Goal: Task Accomplishment & Management: Manage account settings

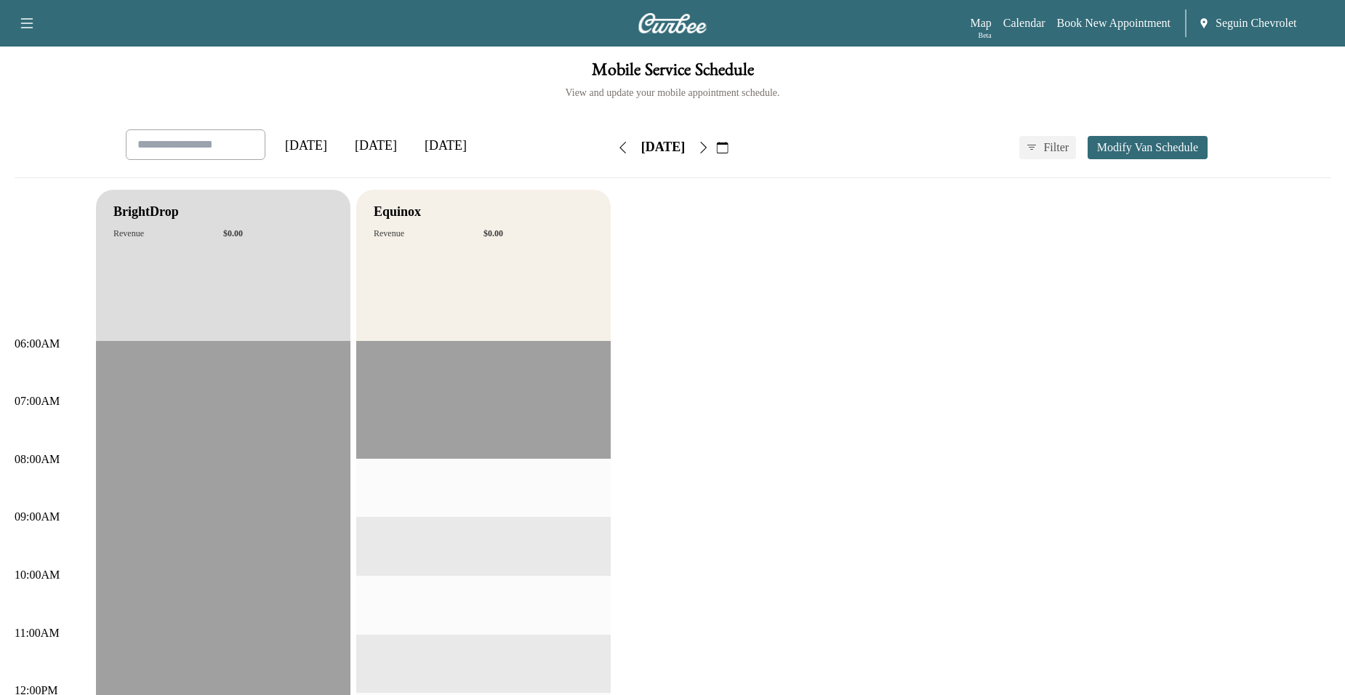
click at [735, 137] on button "button" at bounding box center [722, 147] width 25 height 23
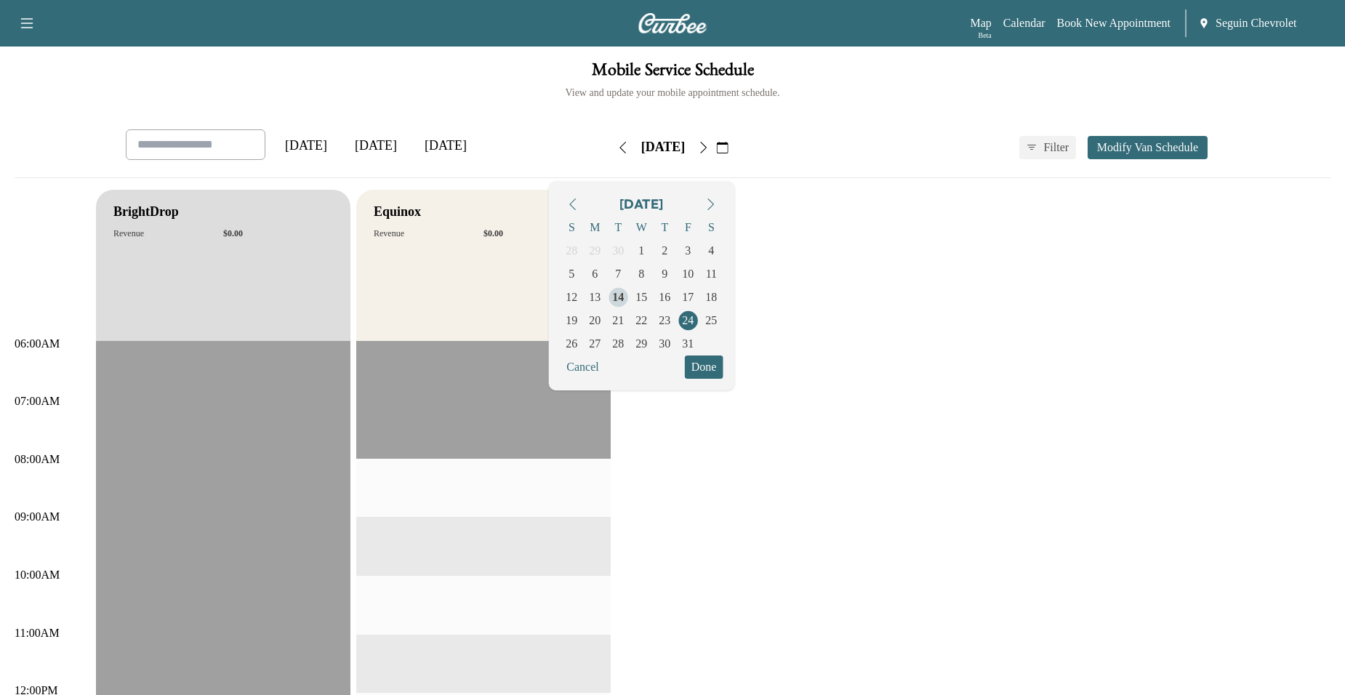
click at [624, 289] on span "14" at bounding box center [618, 297] width 12 height 17
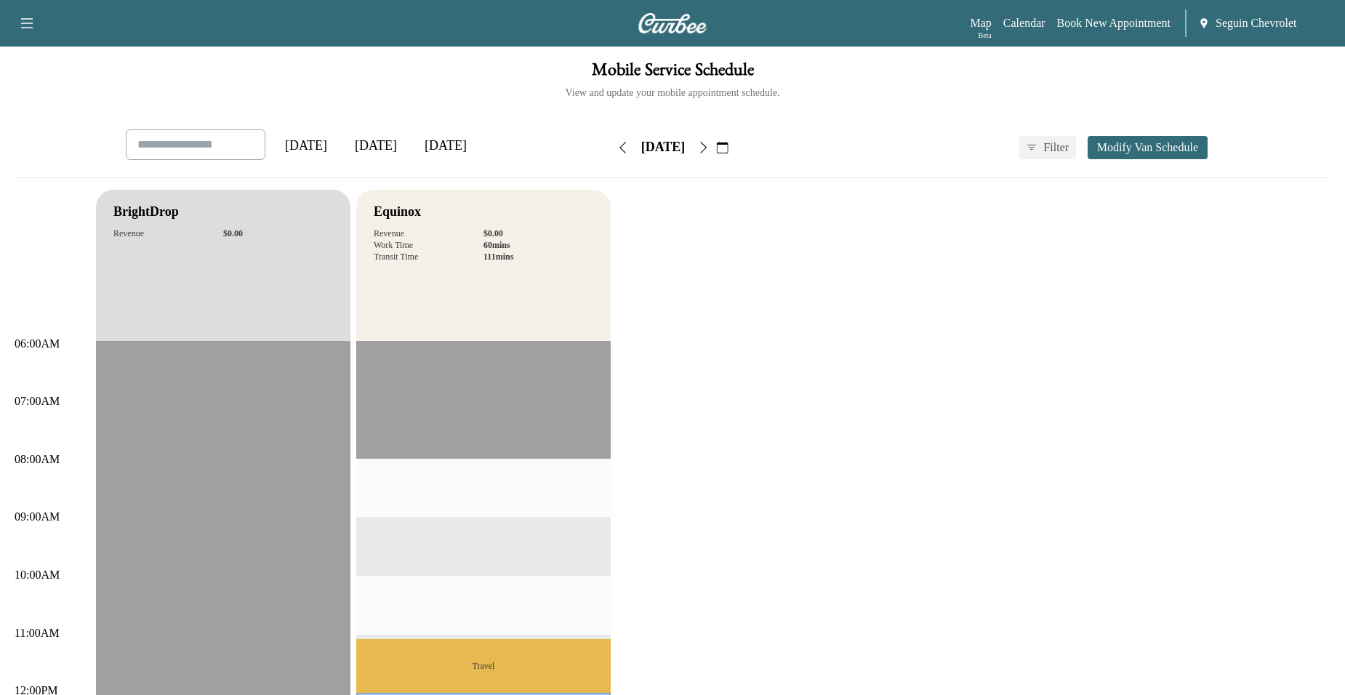
click at [716, 138] on button "button" at bounding box center [703, 147] width 25 height 23
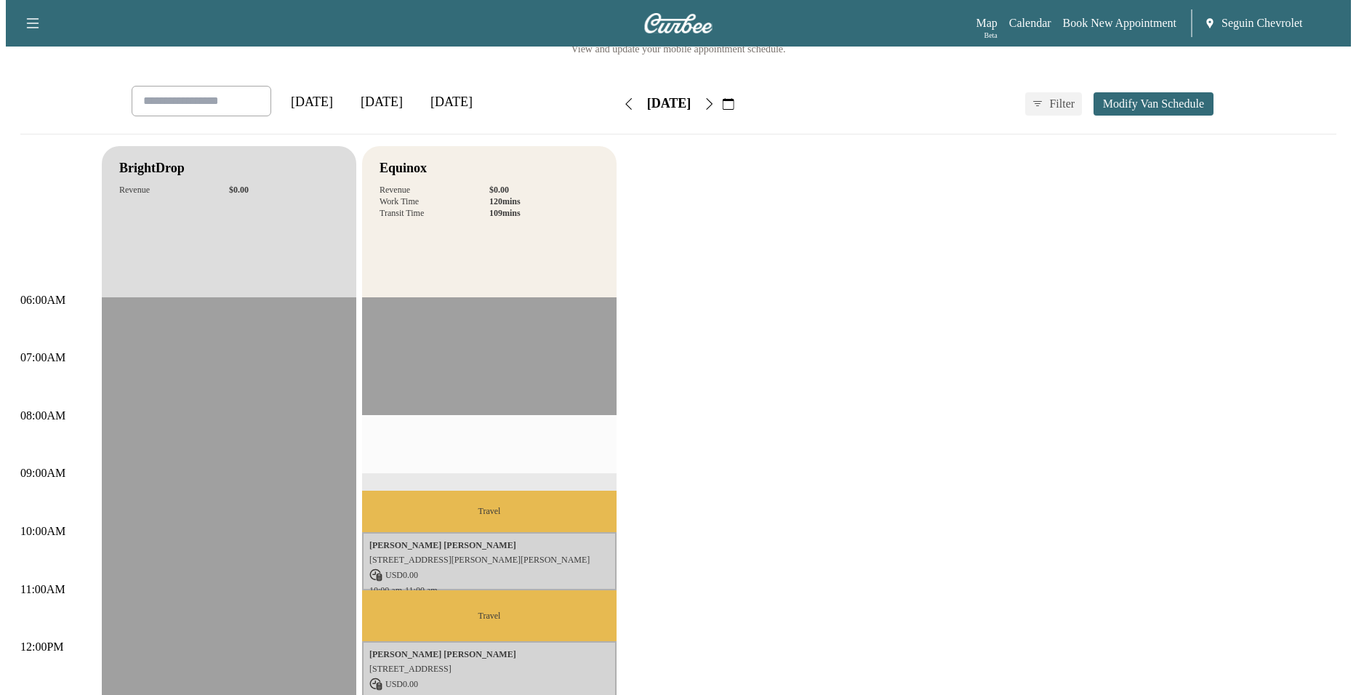
scroll to position [218, 0]
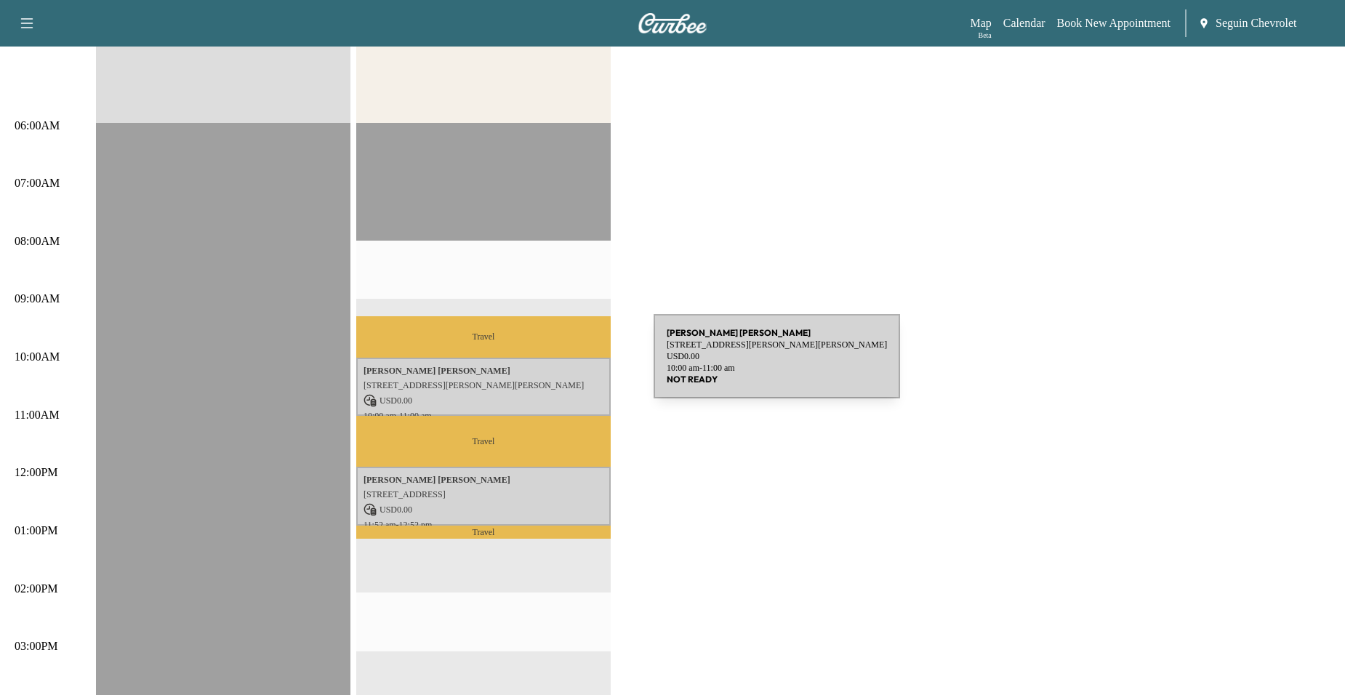
click at [545, 365] on p "Juan Vivas Jimenez" at bounding box center [484, 371] width 240 height 12
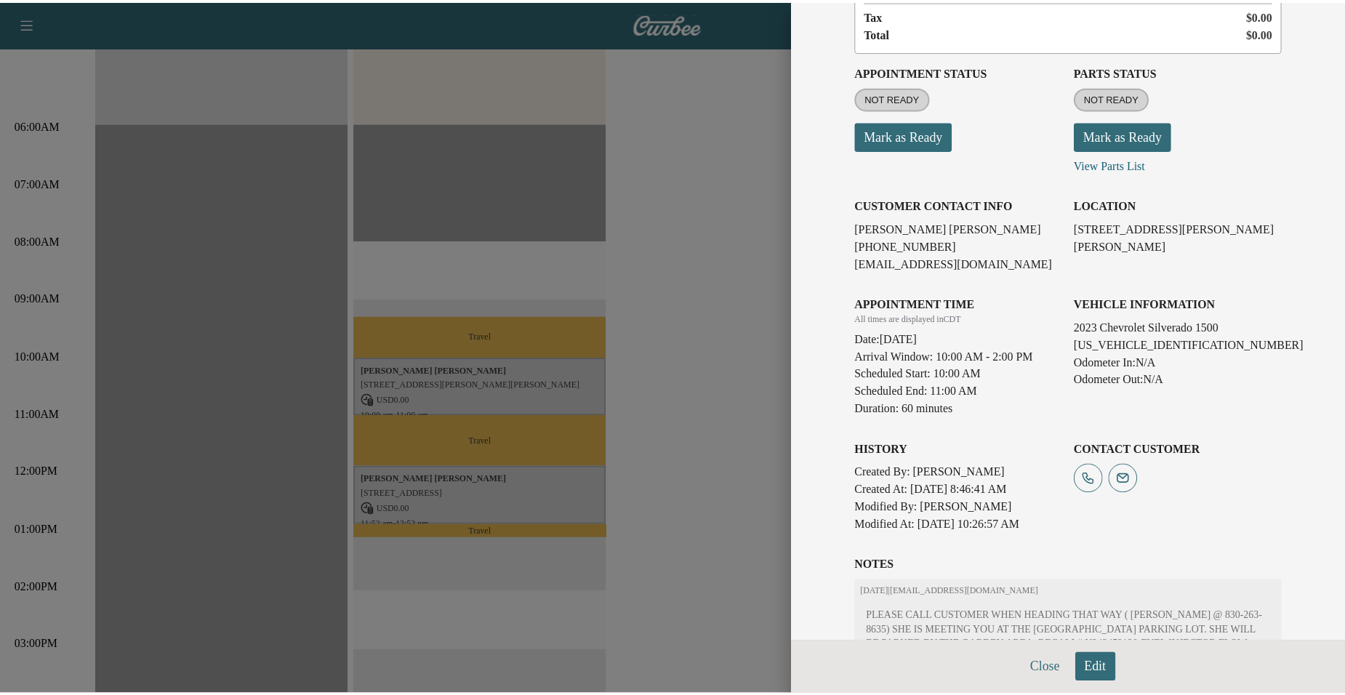
scroll to position [279, 0]
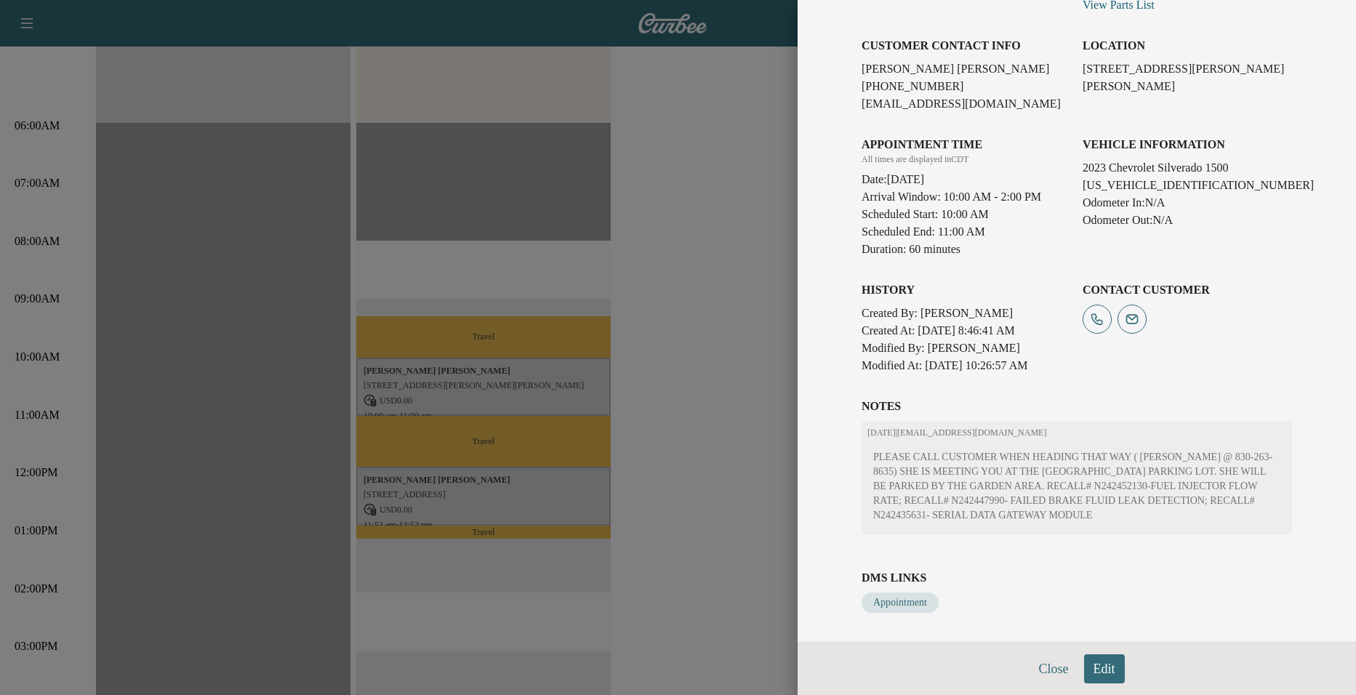
click at [560, 463] on div at bounding box center [678, 347] width 1356 height 695
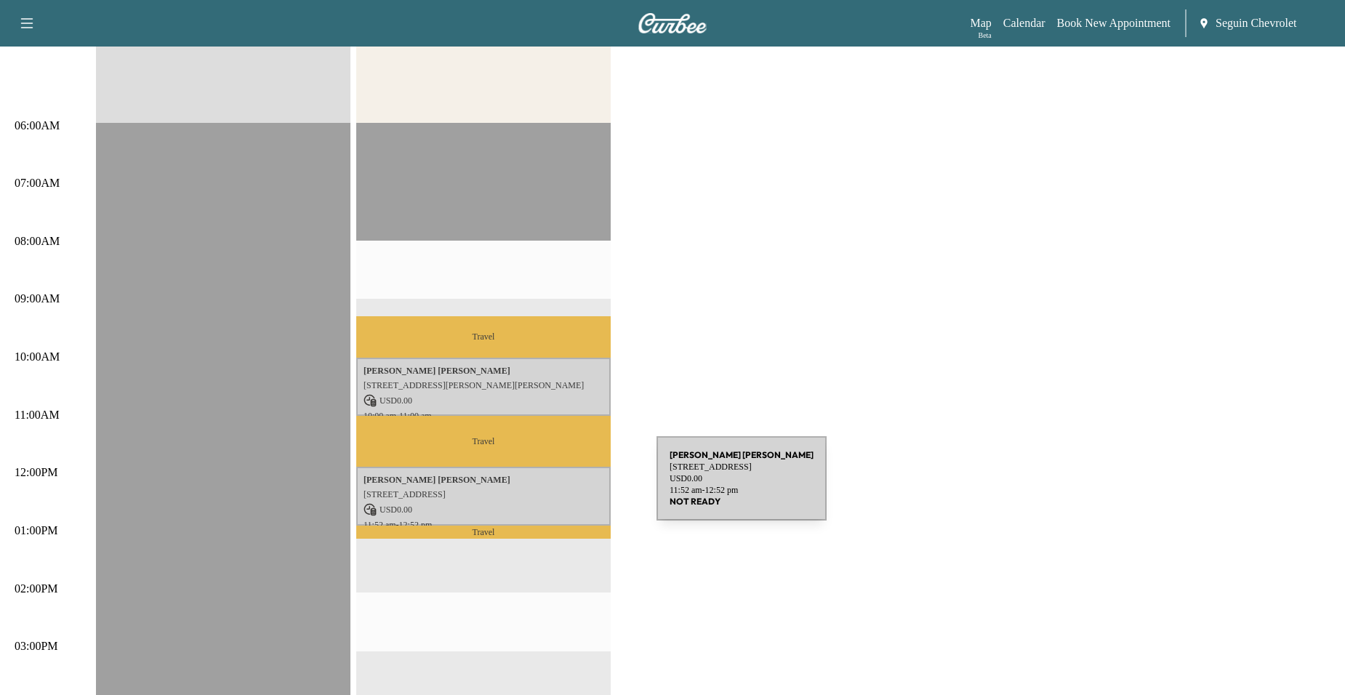
click at [548, 489] on p "201 CLEAR SPRINGS DR, NEW BRAUNFELS, TX 78130, US" at bounding box center [484, 495] width 240 height 12
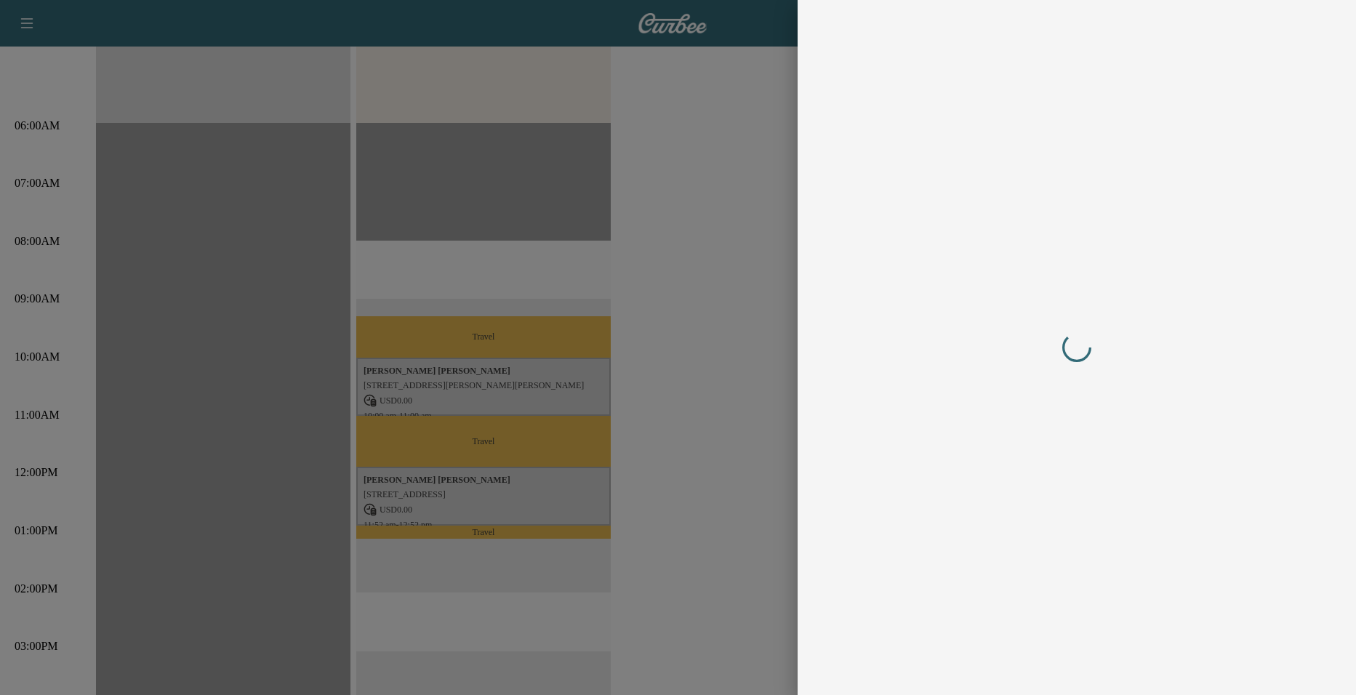
click at [719, 356] on div at bounding box center [678, 347] width 1356 height 695
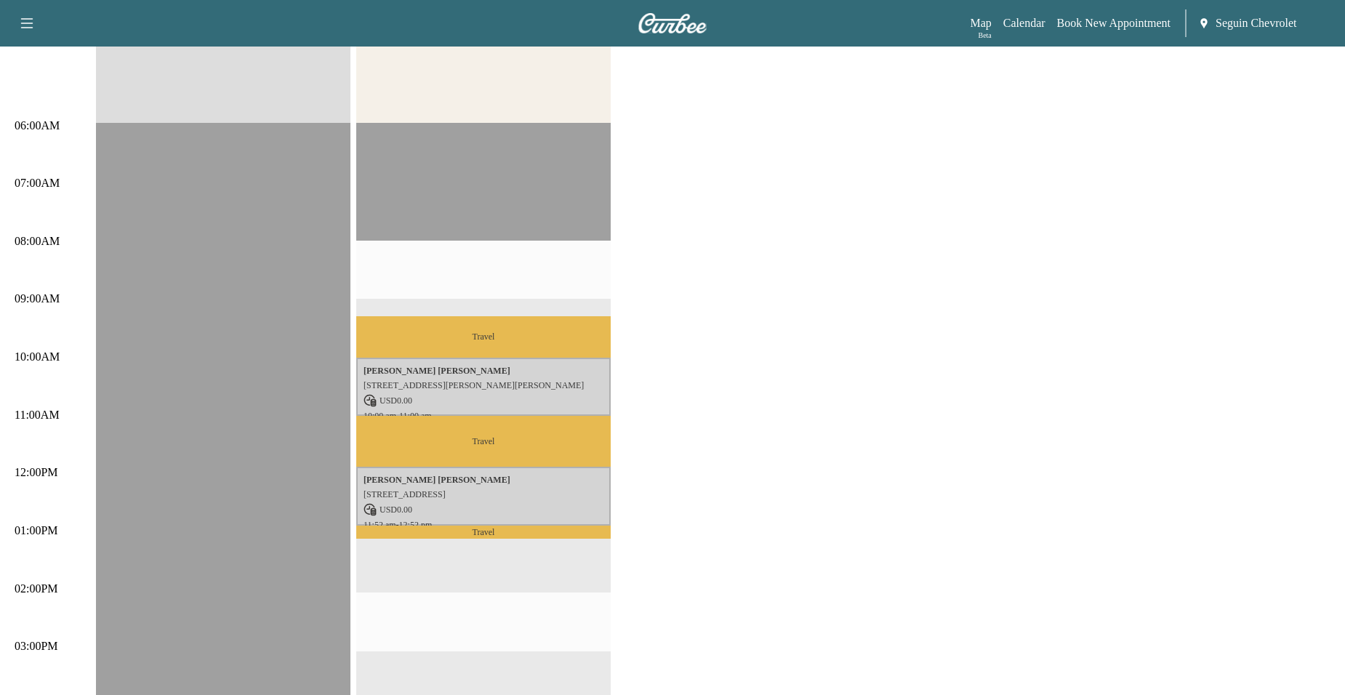
scroll to position [0, 0]
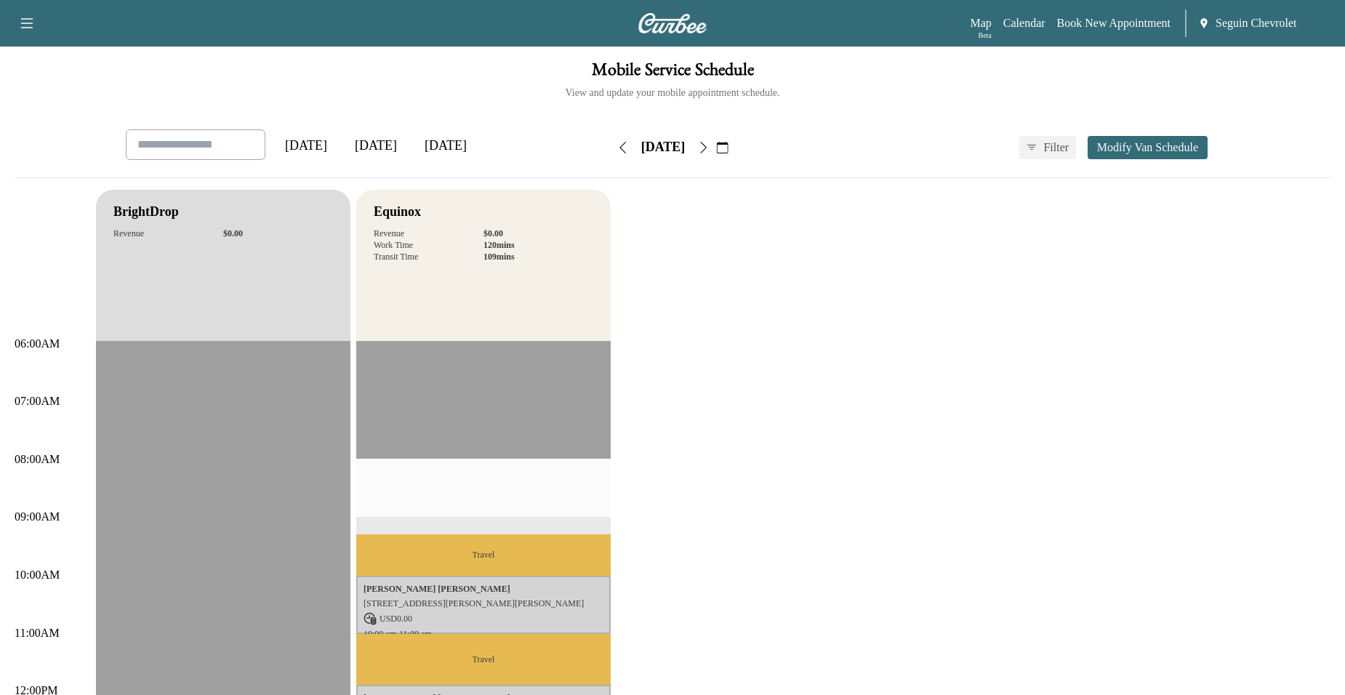
click at [709, 152] on icon "button" at bounding box center [703, 148] width 12 height 12
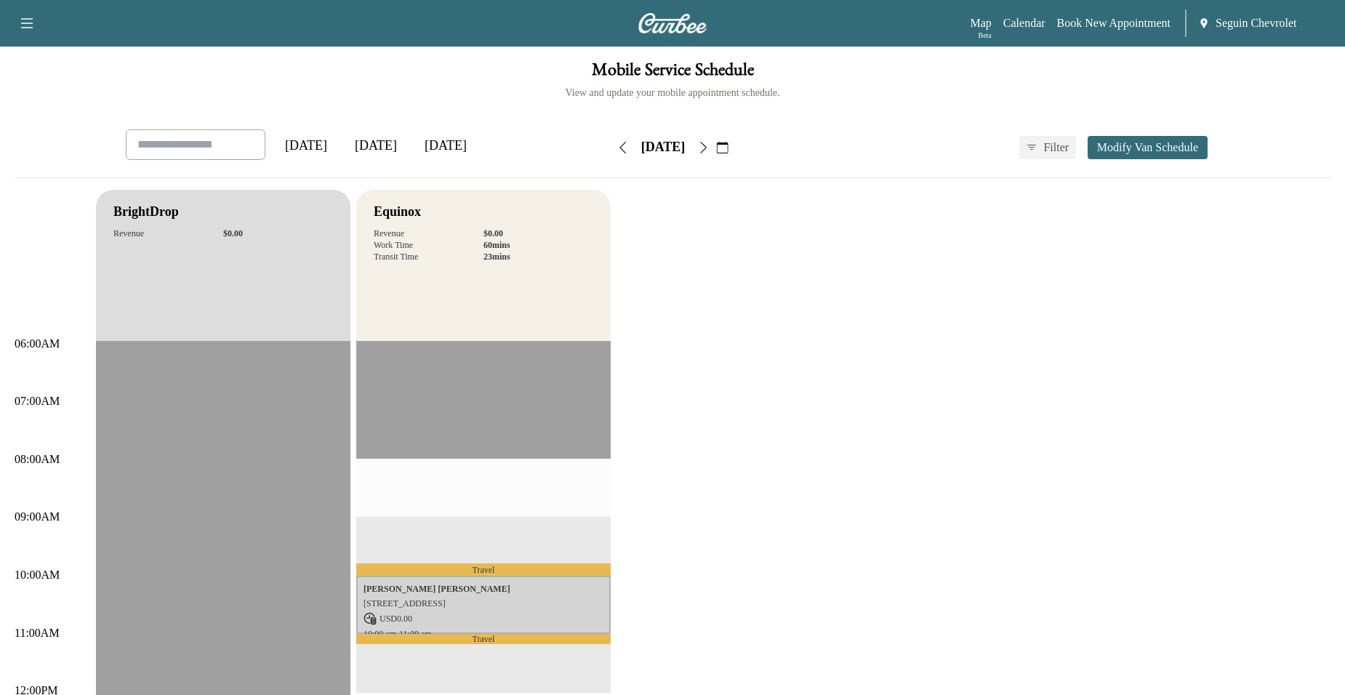
click at [709, 143] on icon "button" at bounding box center [703, 148] width 12 height 12
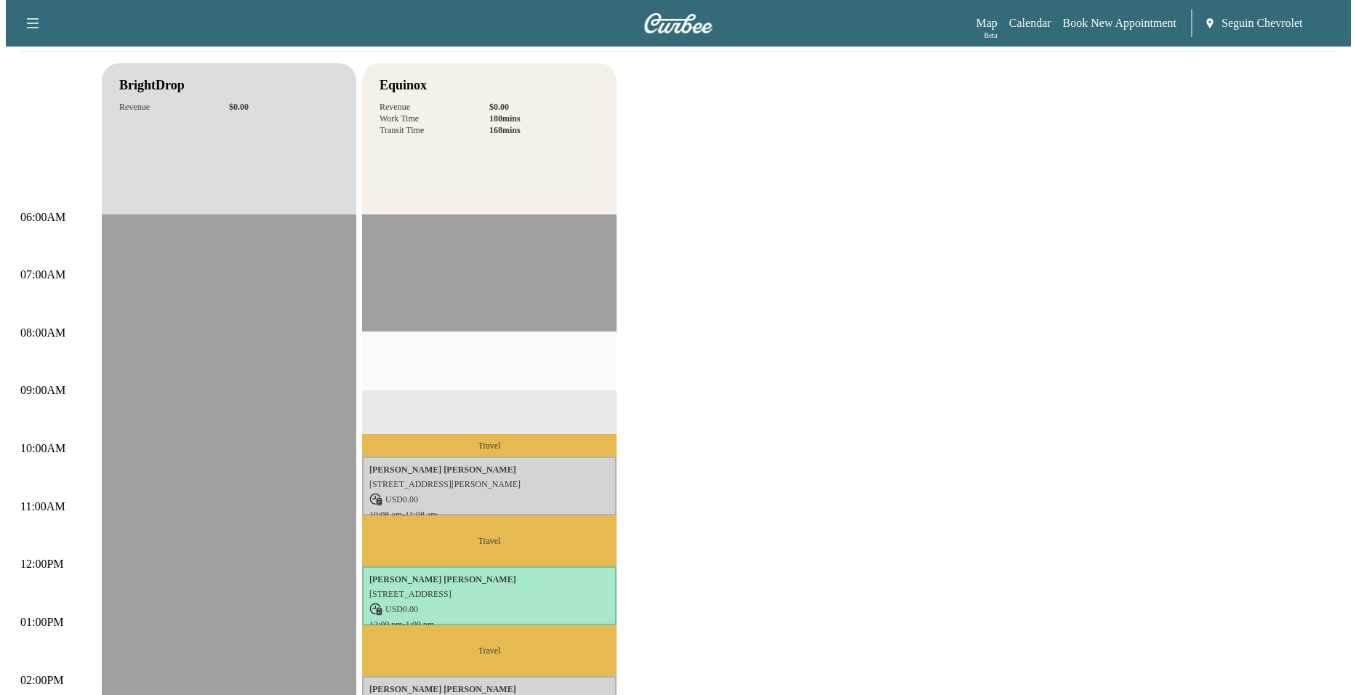
scroll to position [291, 0]
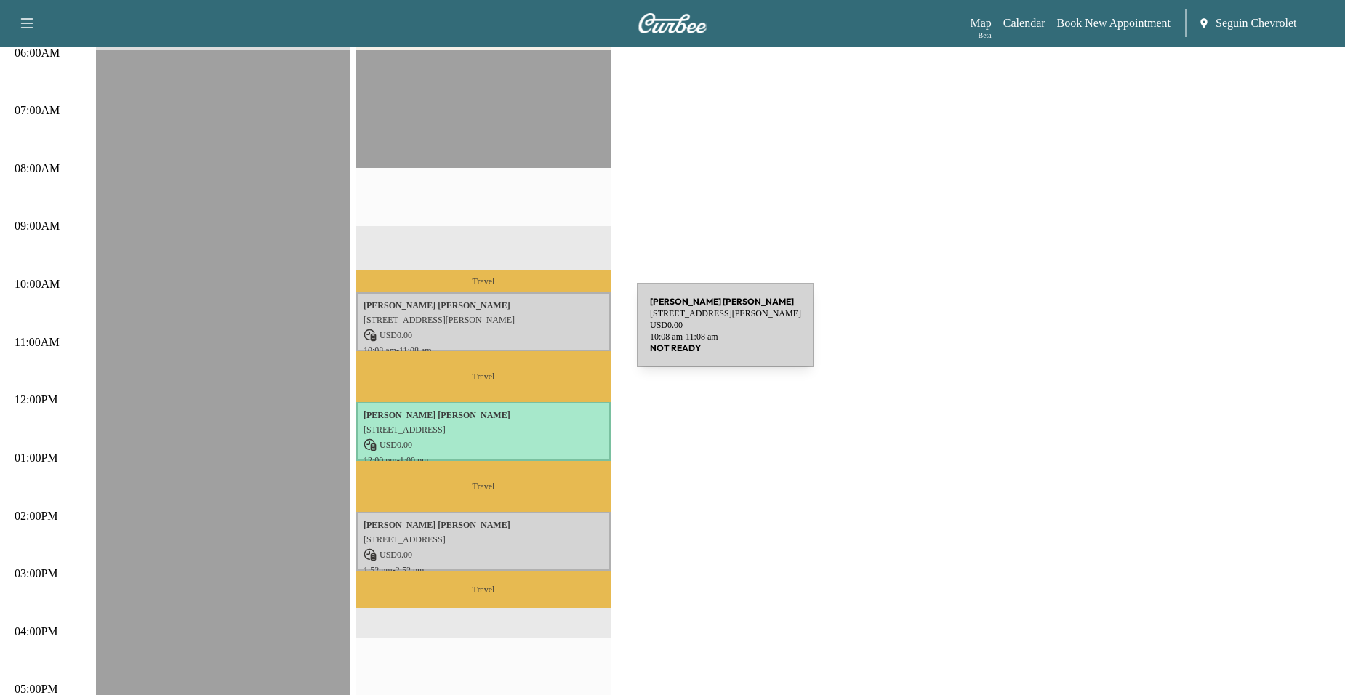
click at [528, 334] on p "USD 0.00" at bounding box center [484, 335] width 240 height 13
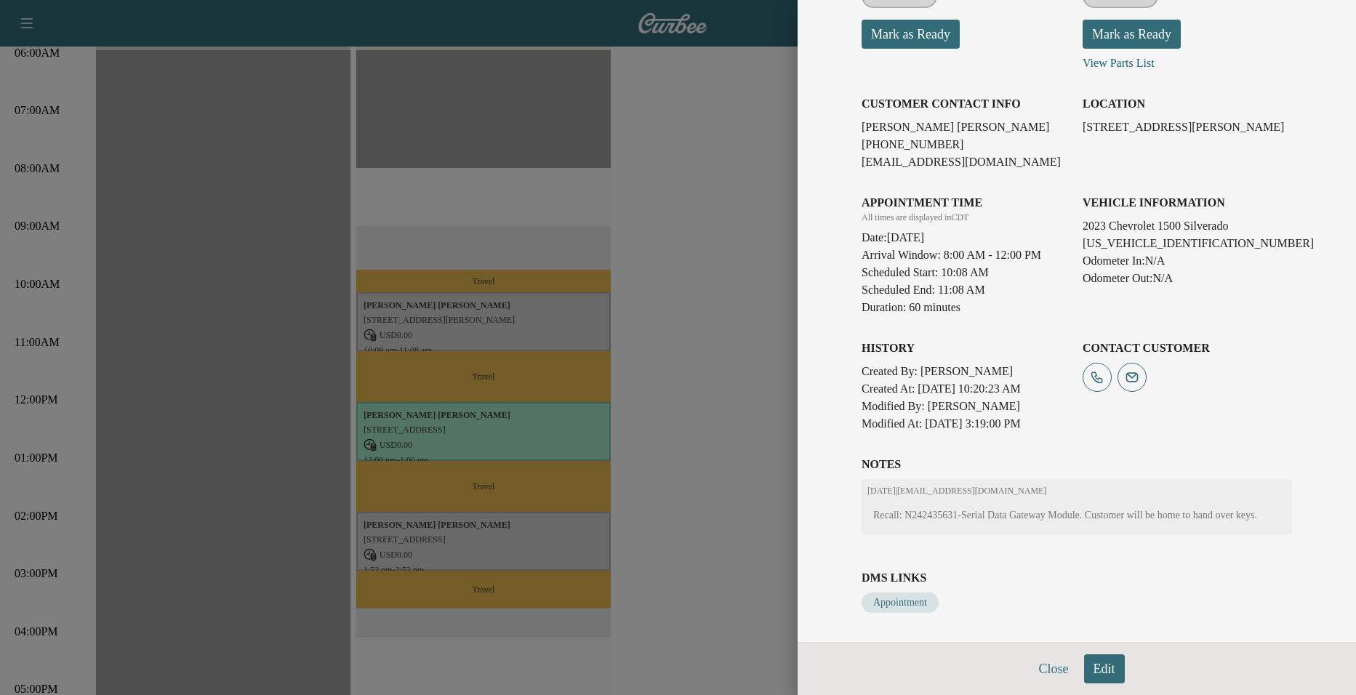
scroll to position [236, 0]
drag, startPoint x: 697, startPoint y: 406, endPoint x: 656, endPoint y: 400, distance: 41.1
click at [693, 406] on div at bounding box center [678, 347] width 1356 height 695
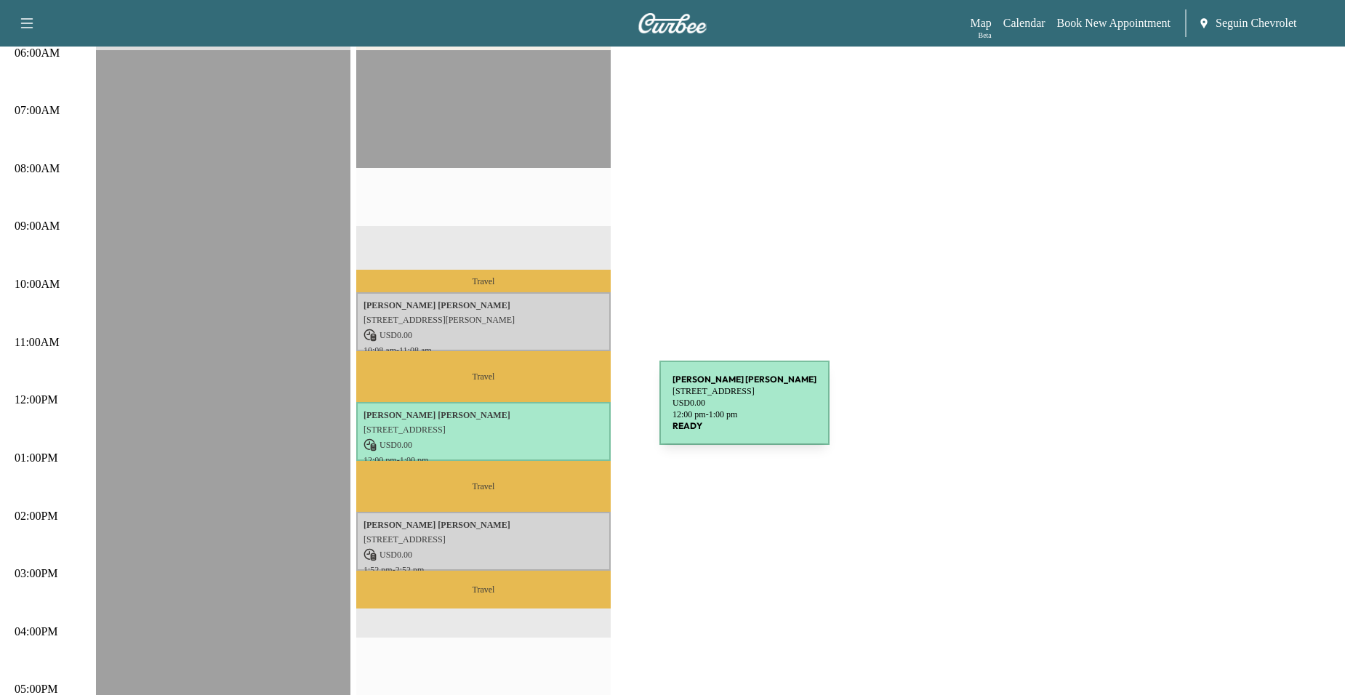
click at [548, 424] on p "246 GLOBE AVE, SAN ANTONIO, TX 78228, US" at bounding box center [484, 430] width 240 height 12
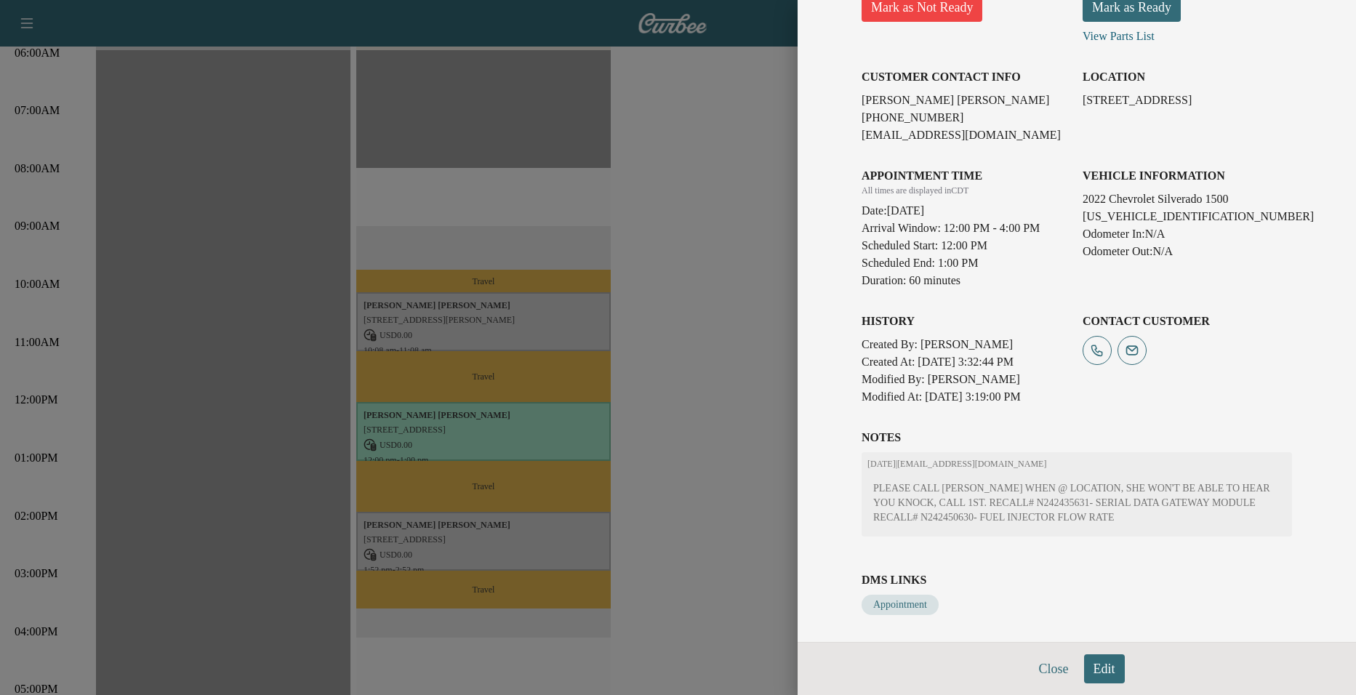
scroll to position [250, 0]
click at [564, 504] on div at bounding box center [678, 347] width 1356 height 695
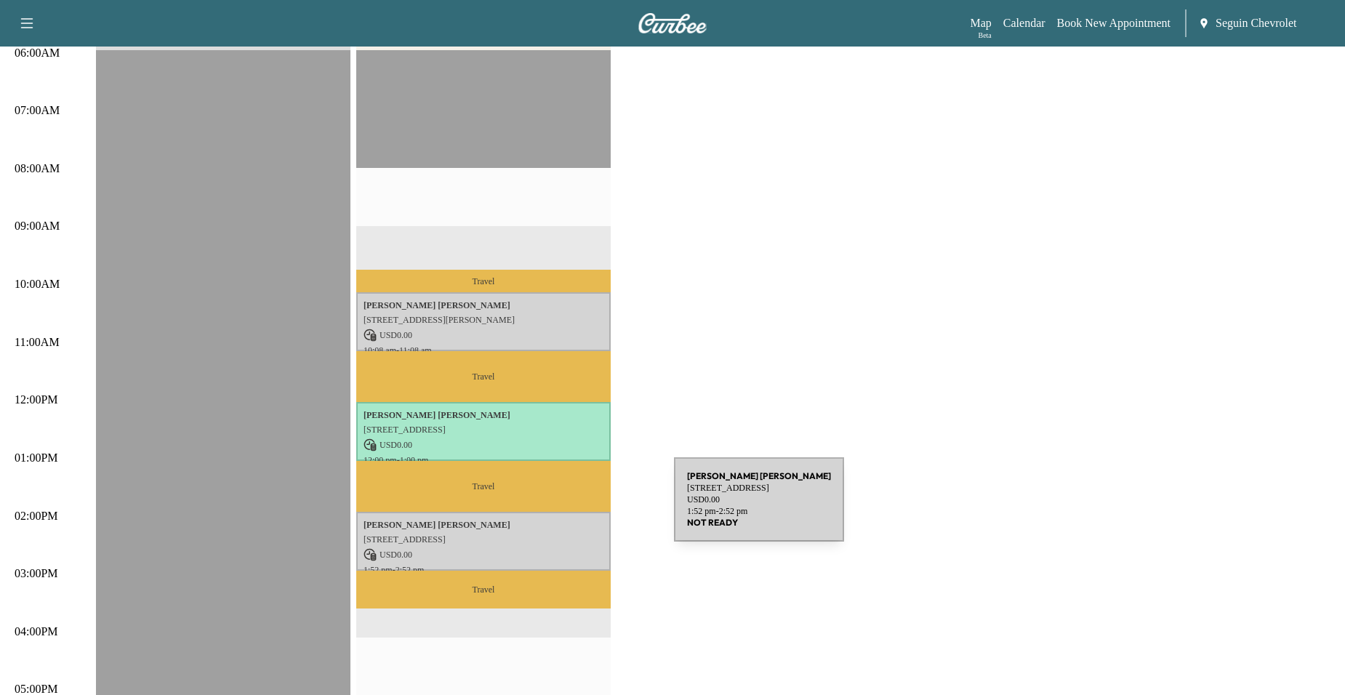
click at [565, 512] on div "Ryan Neal 201 OAK HOLLOW DR, LA VERNIA, TX 78121, US USD 0.00 1:52 pm - 2:52 pm" at bounding box center [483, 541] width 255 height 59
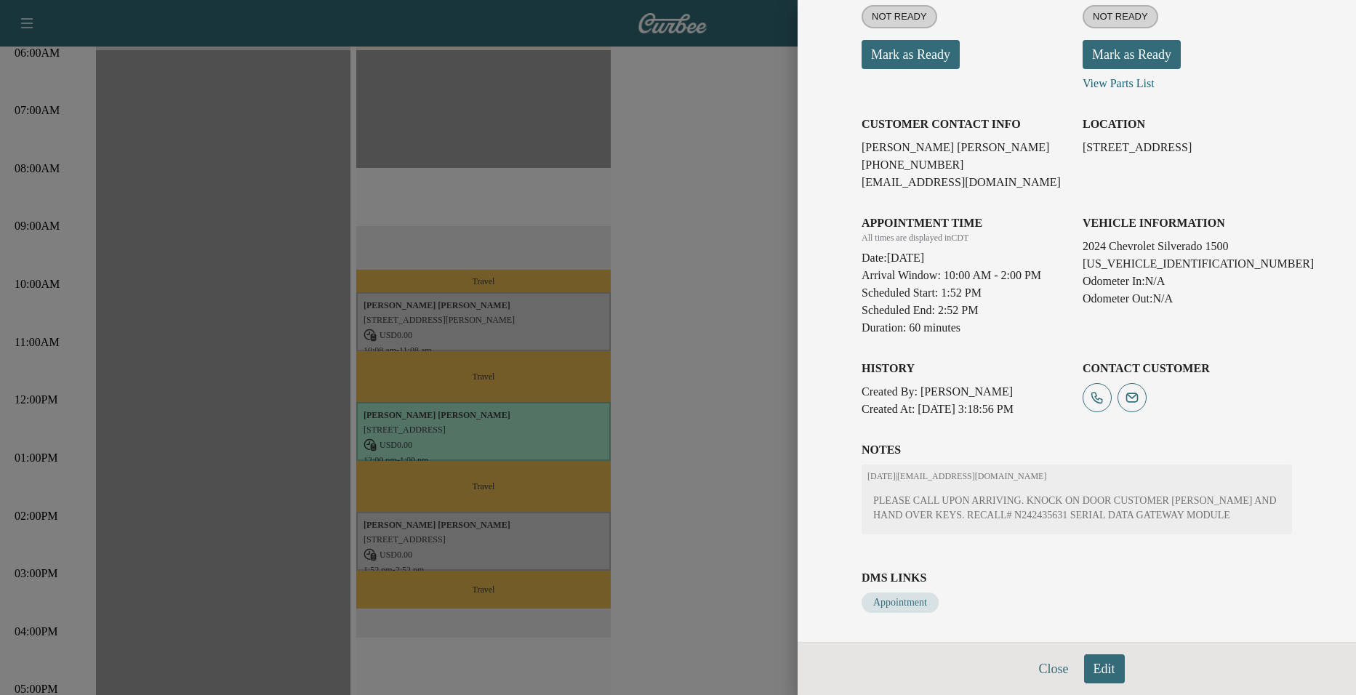
scroll to position [128, 0]
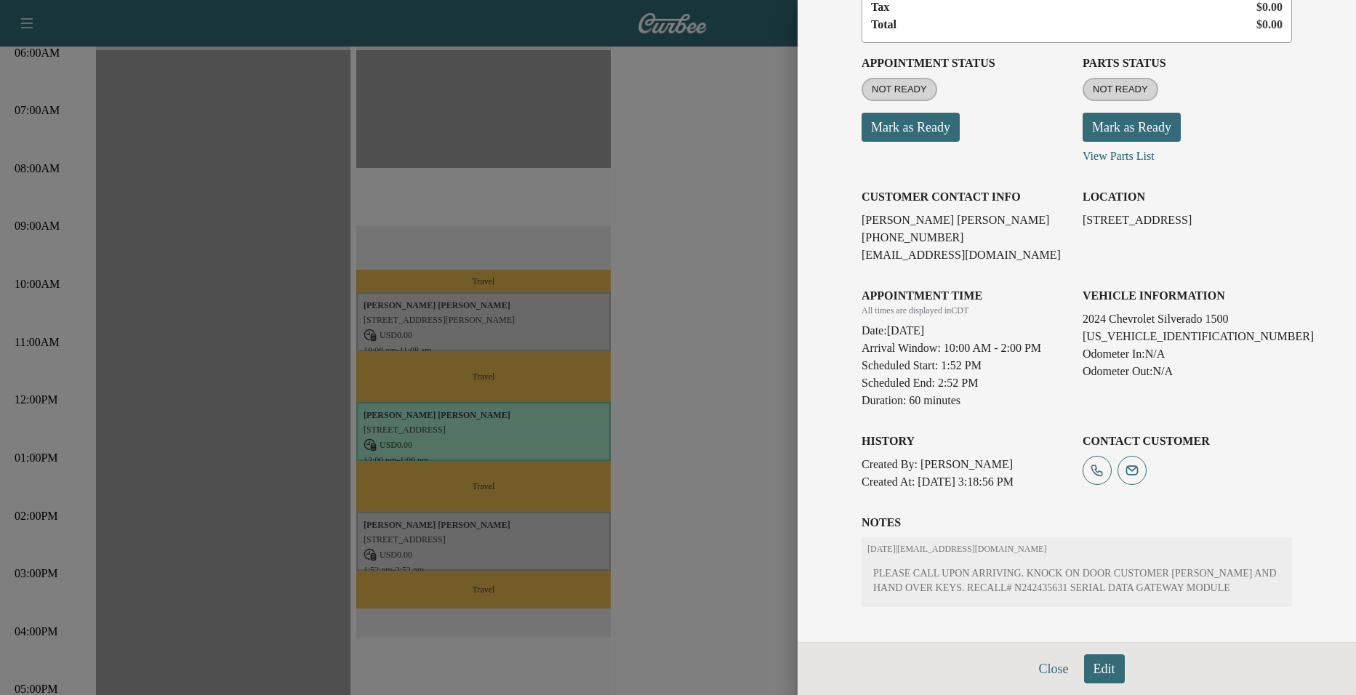
click at [736, 376] on div at bounding box center [678, 347] width 1356 height 695
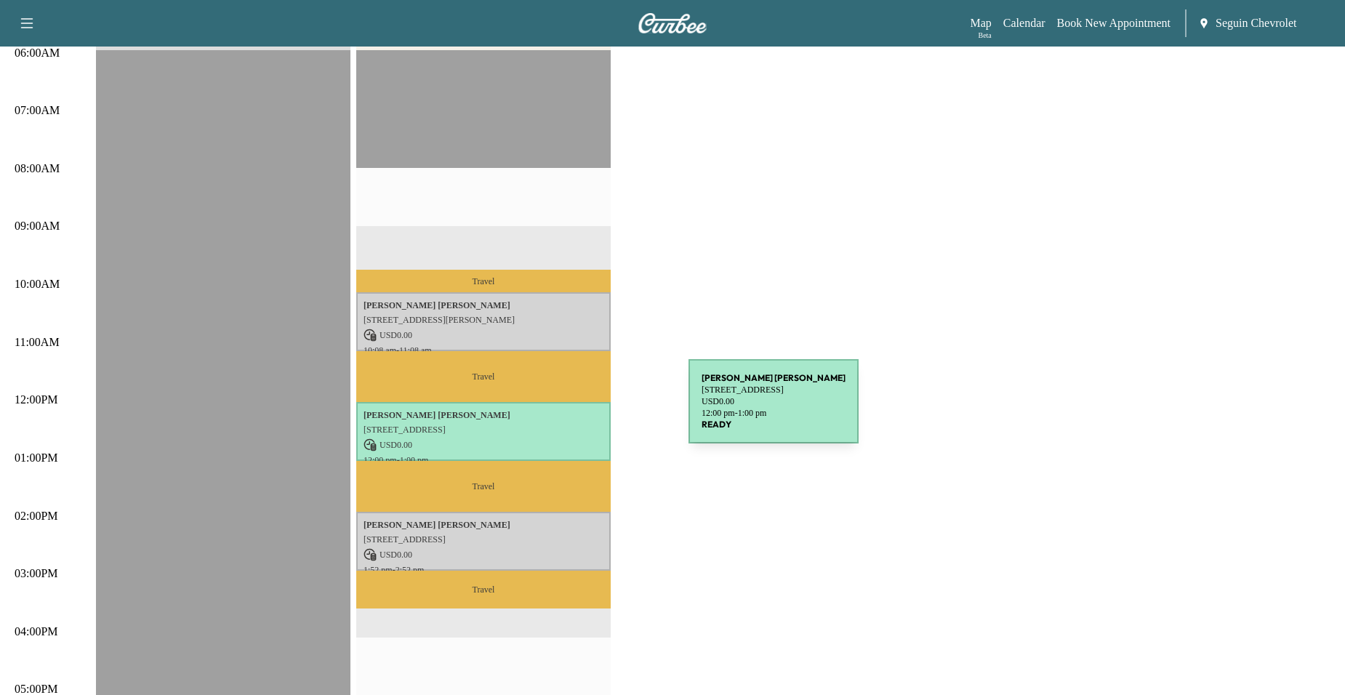
click at [579, 412] on p "Diana Gonzales" at bounding box center [484, 415] width 240 height 12
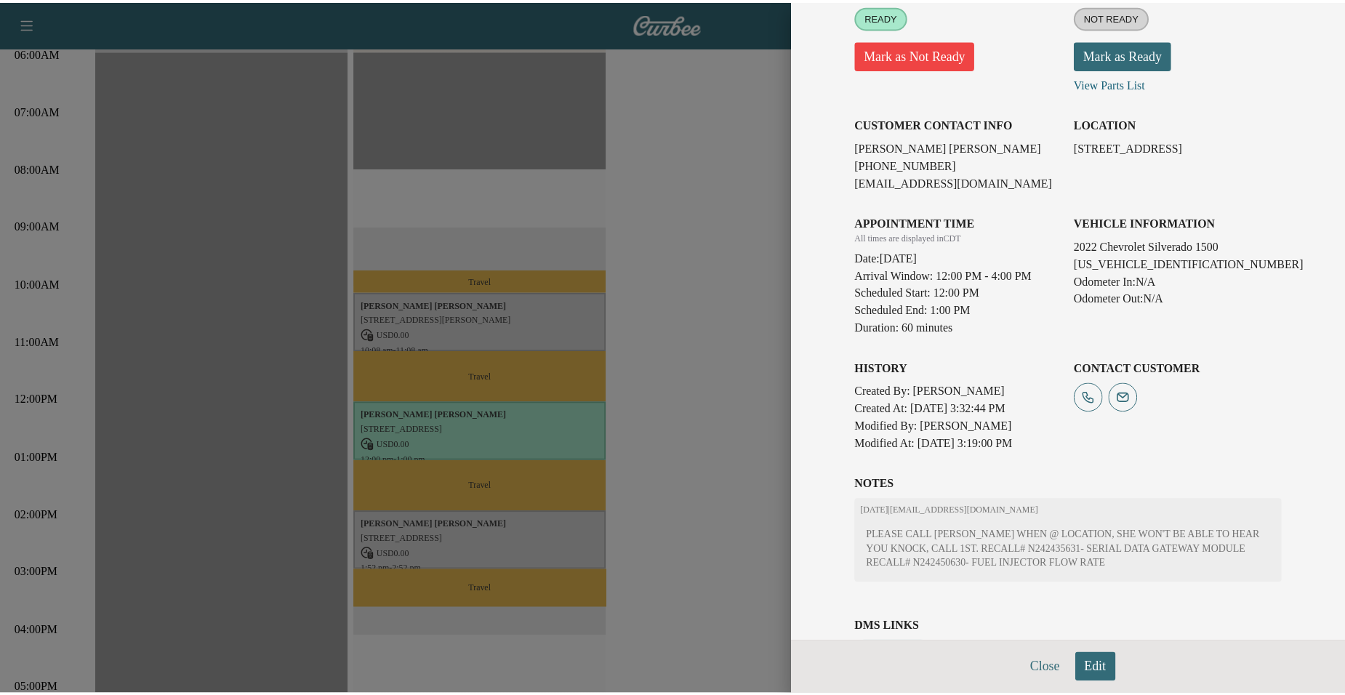
scroll to position [218, 0]
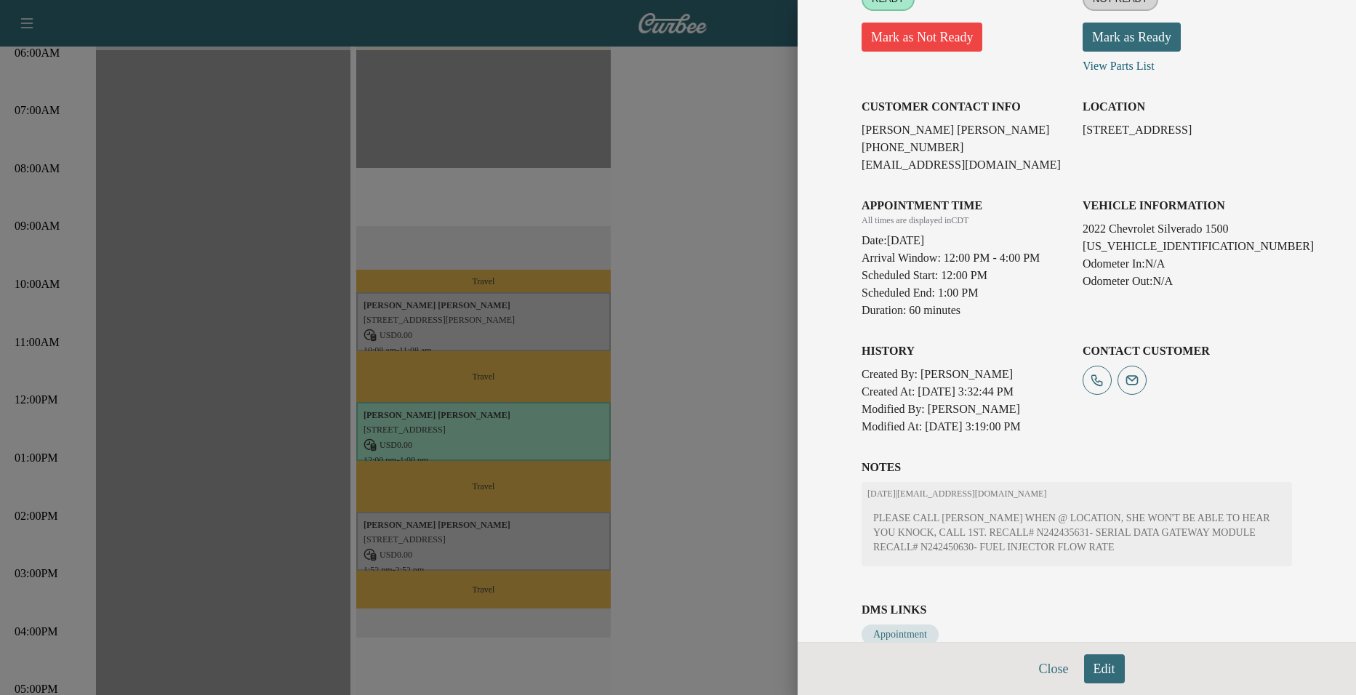
click at [766, 380] on div at bounding box center [678, 347] width 1356 height 695
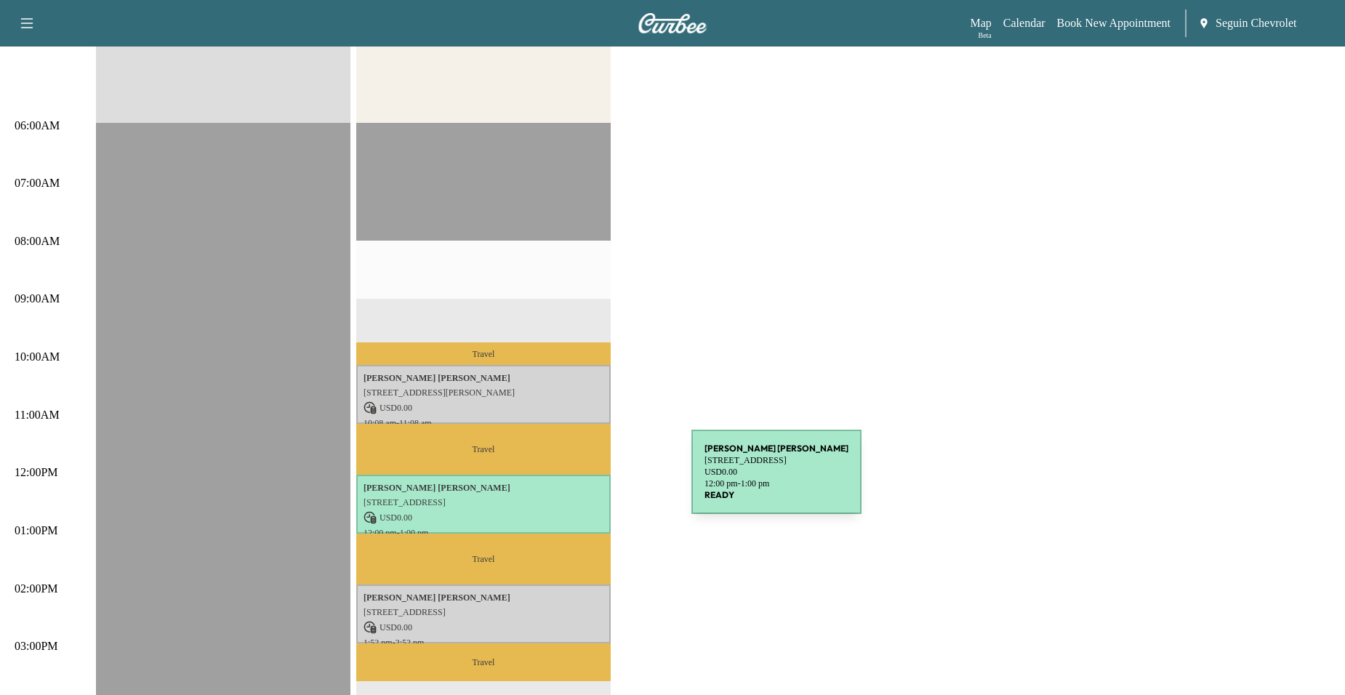
click at [583, 482] on p "Diana Gonzales" at bounding box center [484, 488] width 240 height 12
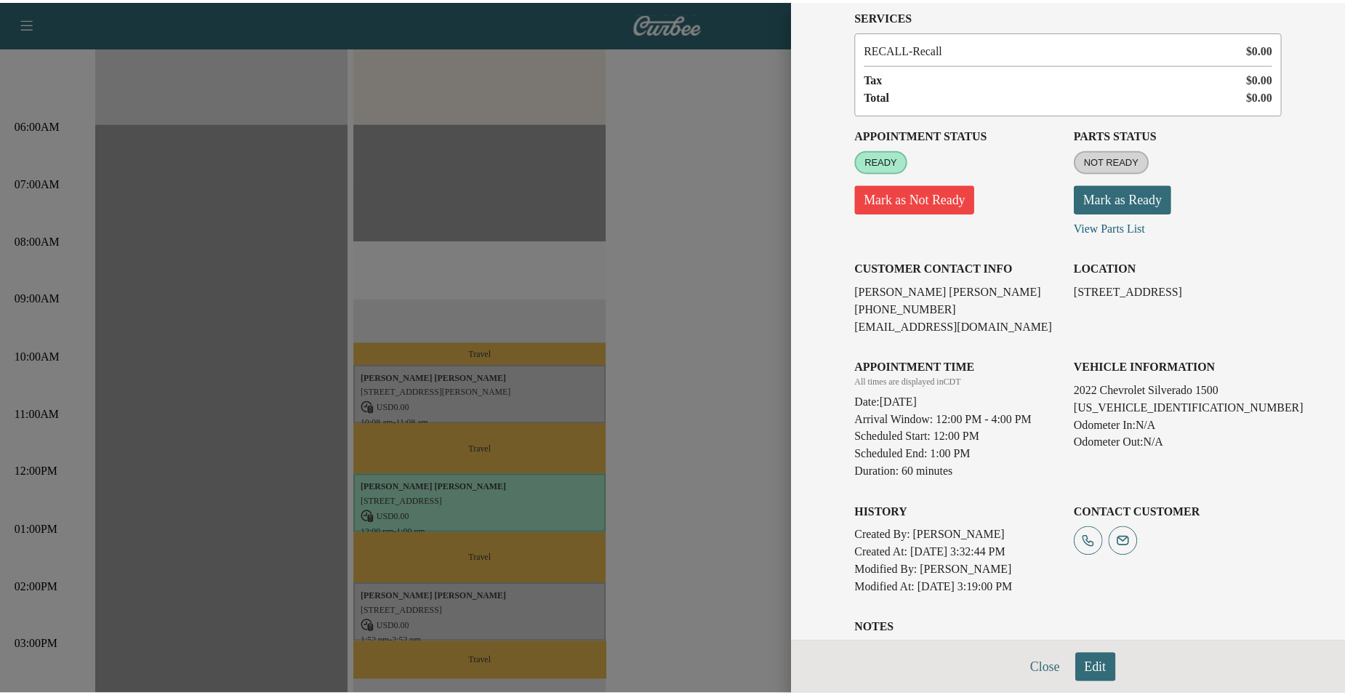
scroll to position [0, 0]
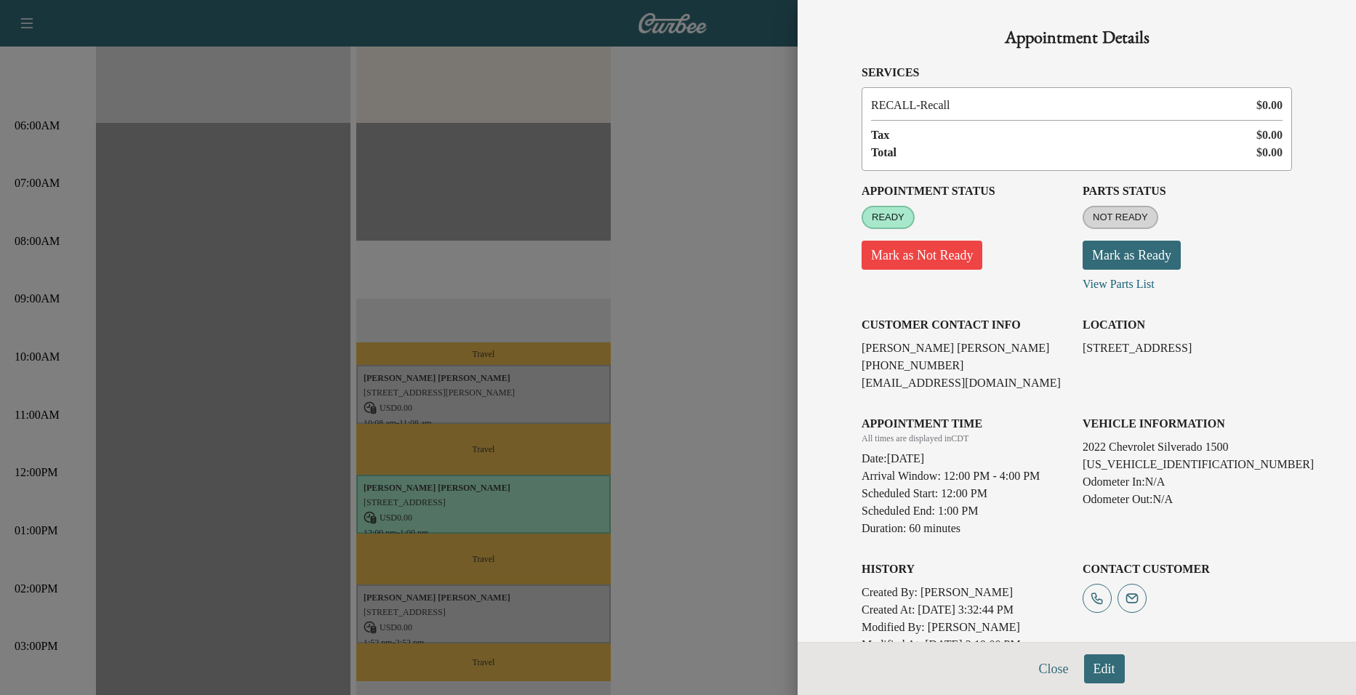
click at [753, 311] on div at bounding box center [678, 347] width 1356 height 695
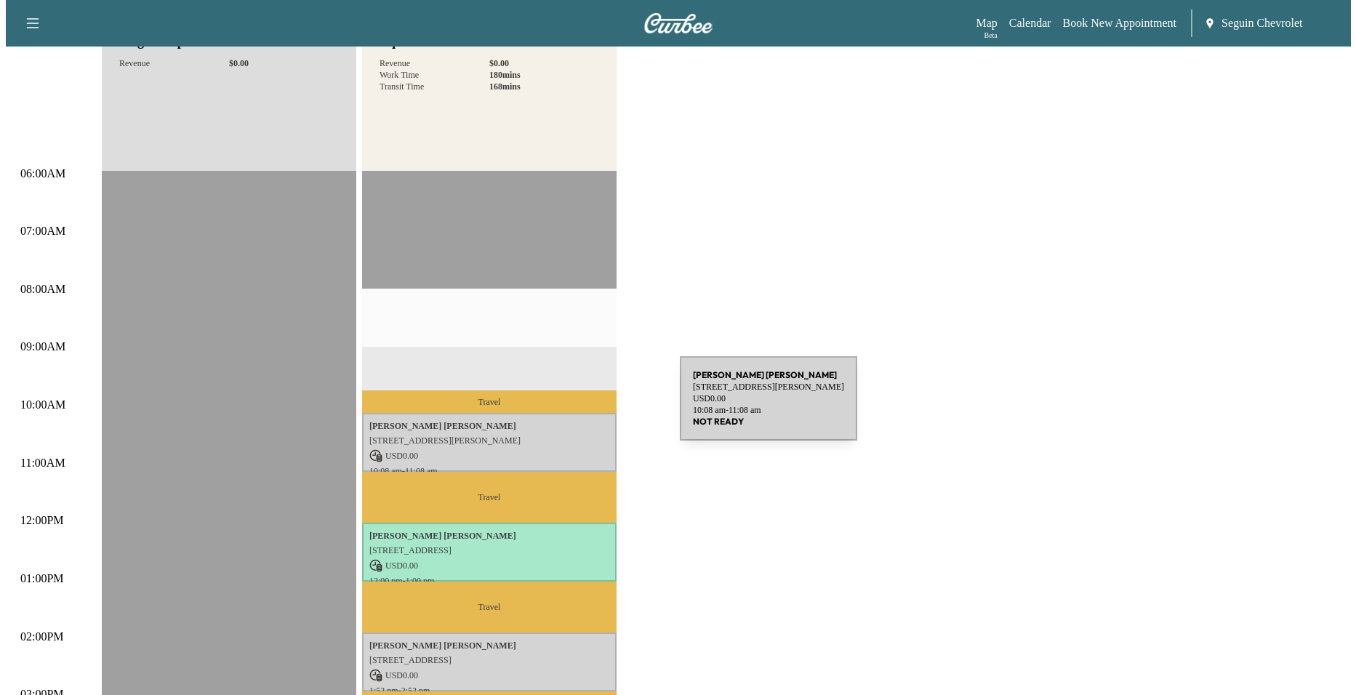
scroll to position [218, 0]
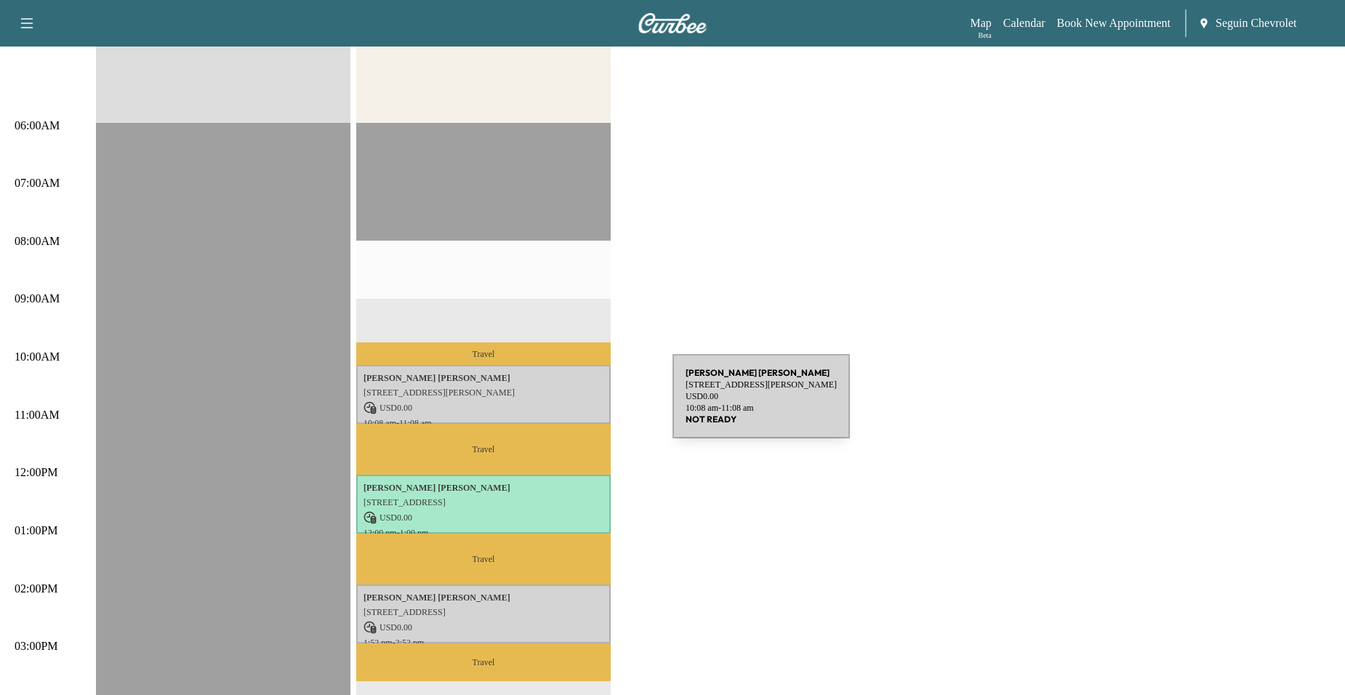
click at [564, 405] on p "USD 0.00" at bounding box center [484, 407] width 240 height 13
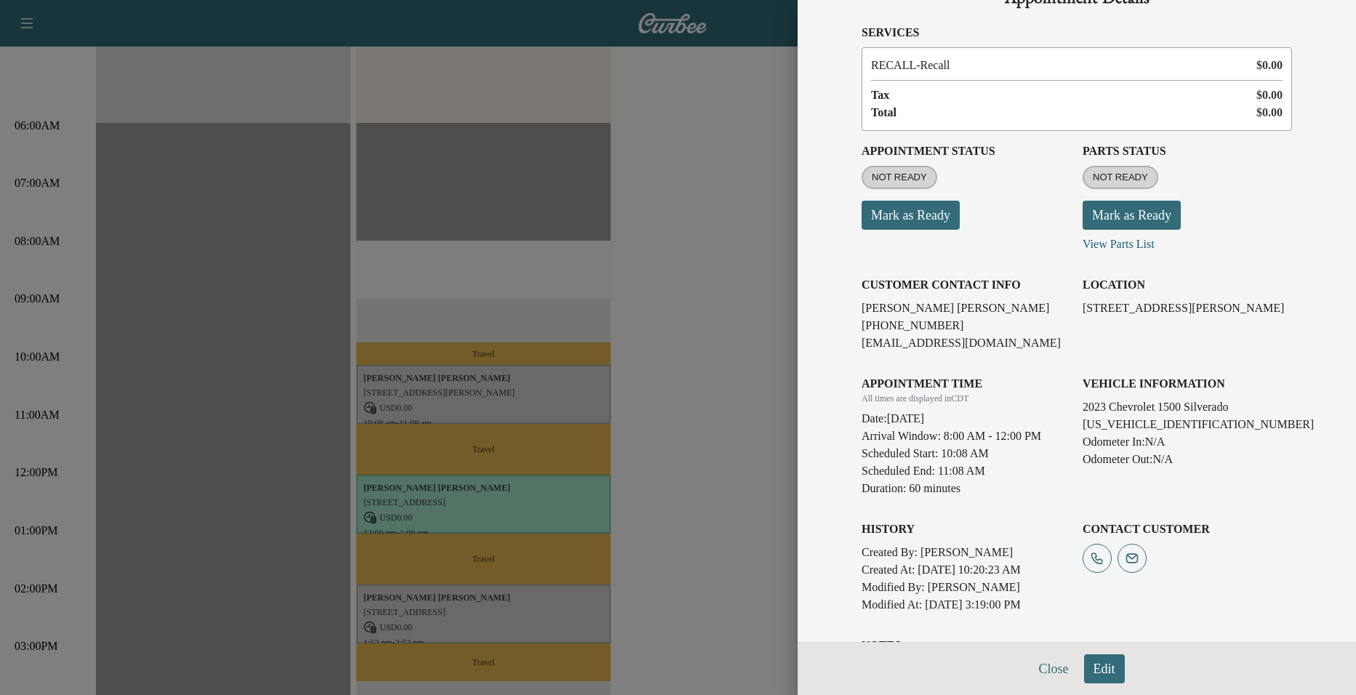
scroll to position [17, 0]
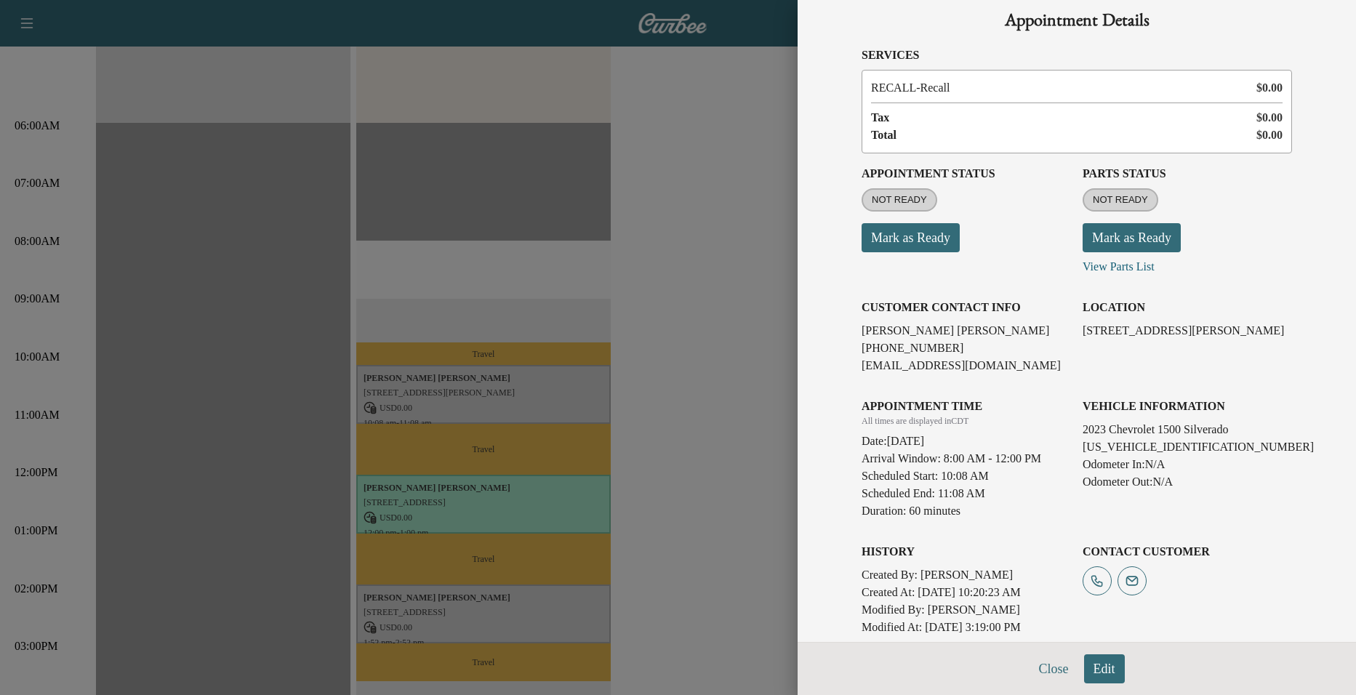
click at [708, 356] on div at bounding box center [678, 347] width 1356 height 695
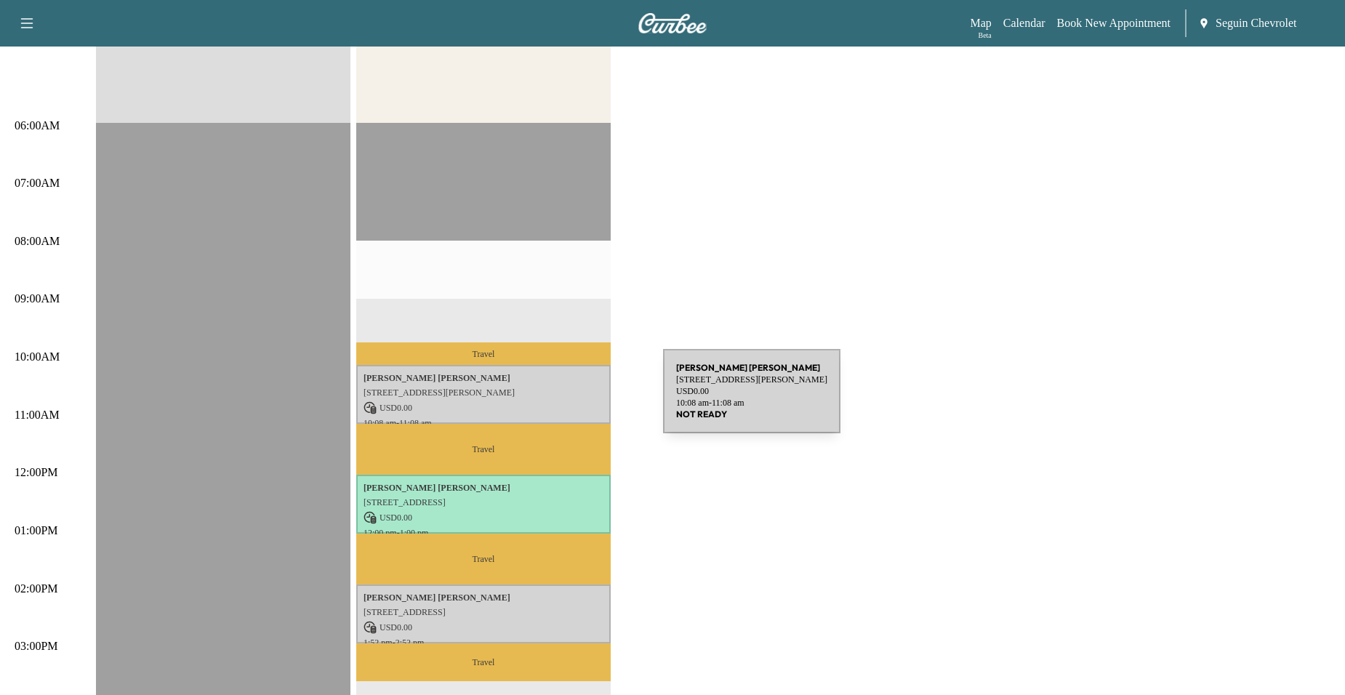
click at [554, 401] on p "USD 0.00" at bounding box center [484, 407] width 240 height 13
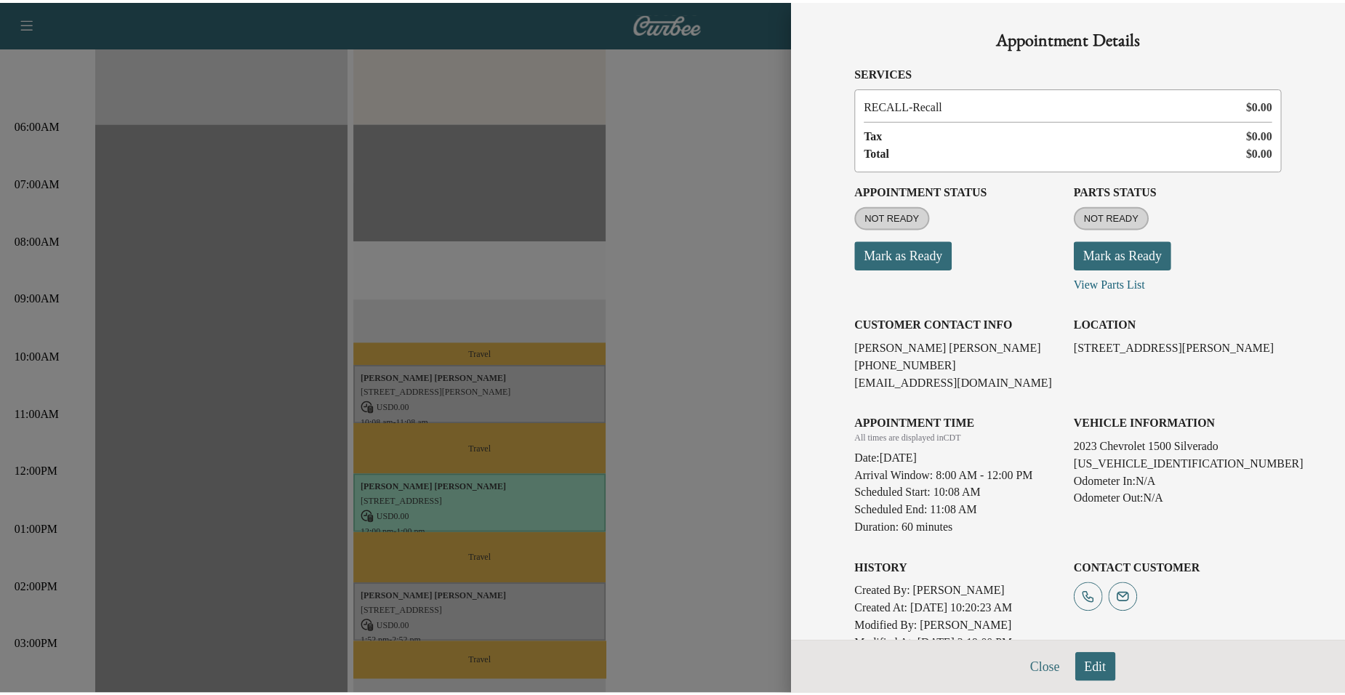
scroll to position [236, 0]
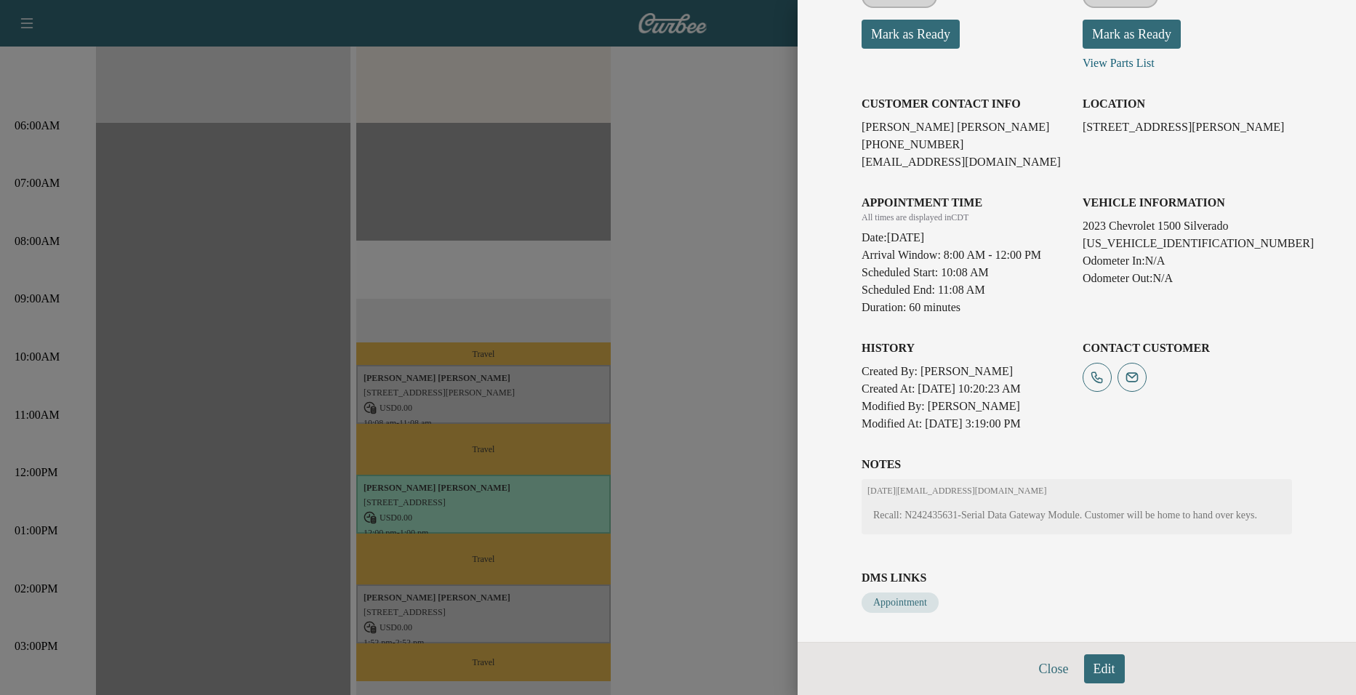
click at [743, 391] on div at bounding box center [678, 347] width 1356 height 695
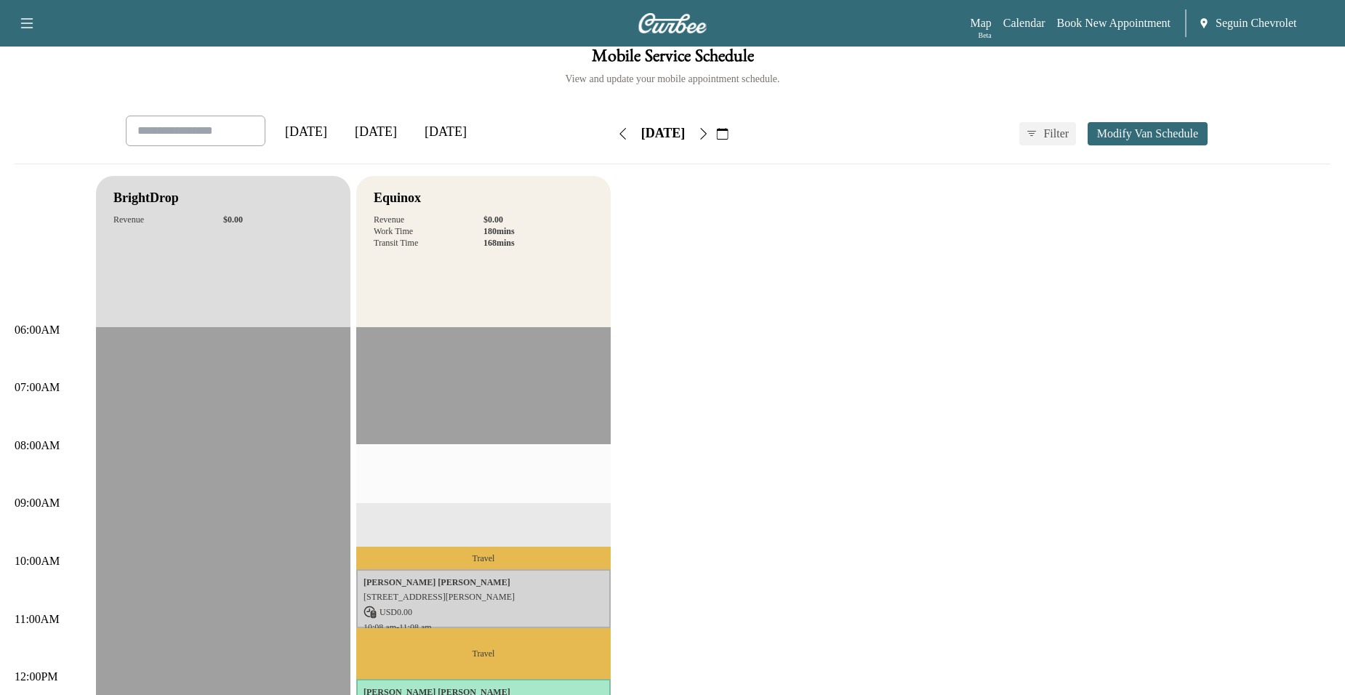
scroll to position [0, 0]
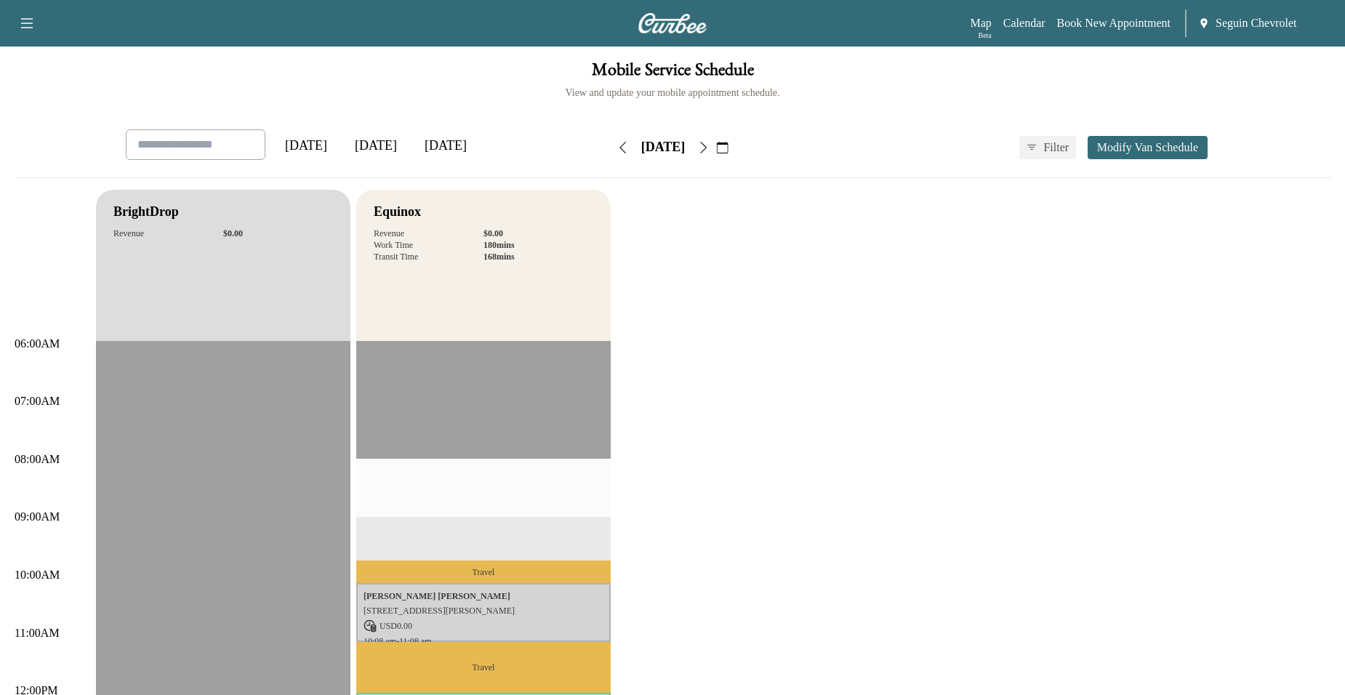
click at [709, 145] on icon "button" at bounding box center [703, 148] width 12 height 12
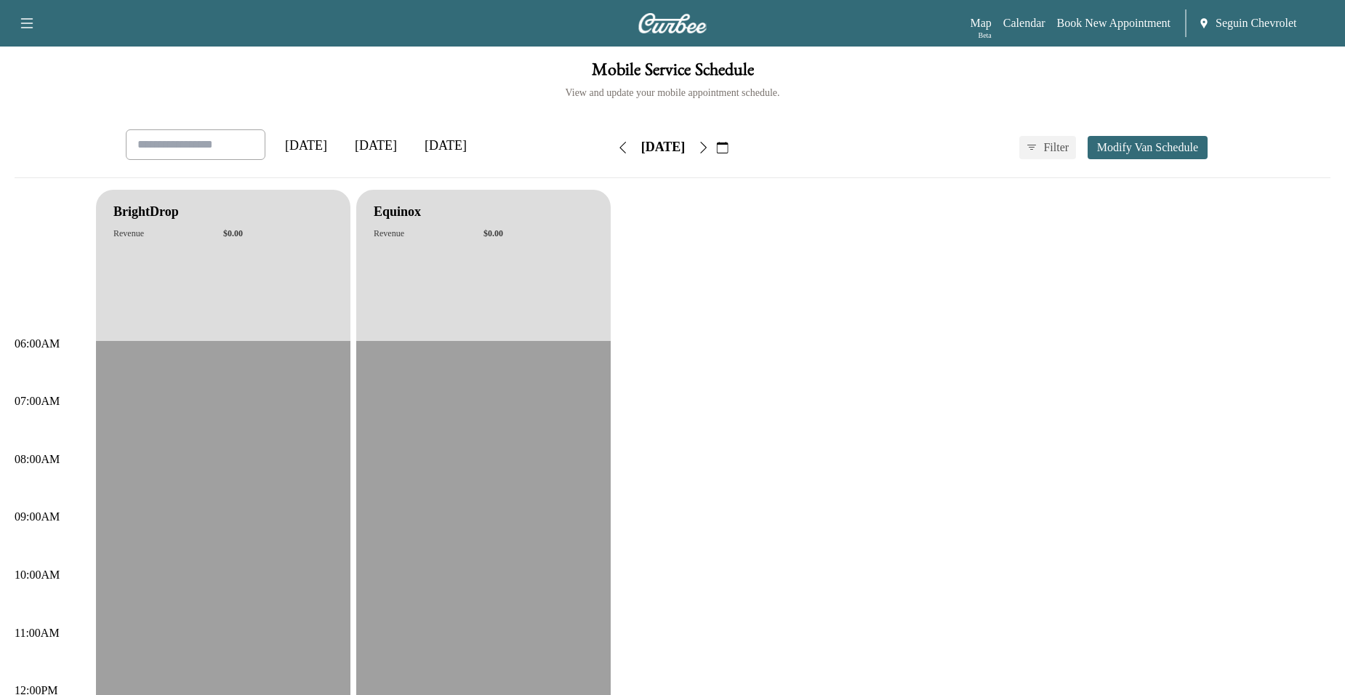
click at [709, 145] on icon "button" at bounding box center [703, 148] width 12 height 12
click at [707, 145] on icon "button" at bounding box center [703, 148] width 7 height 12
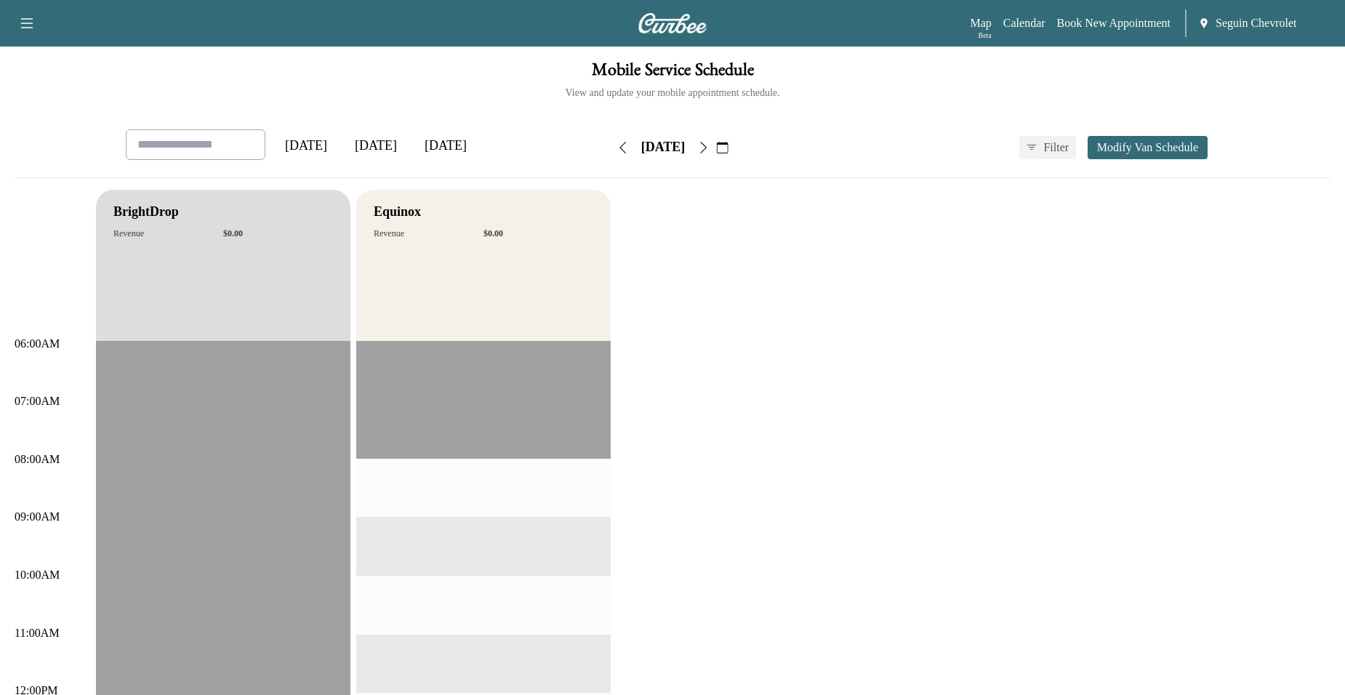
click at [709, 145] on icon "button" at bounding box center [703, 148] width 12 height 12
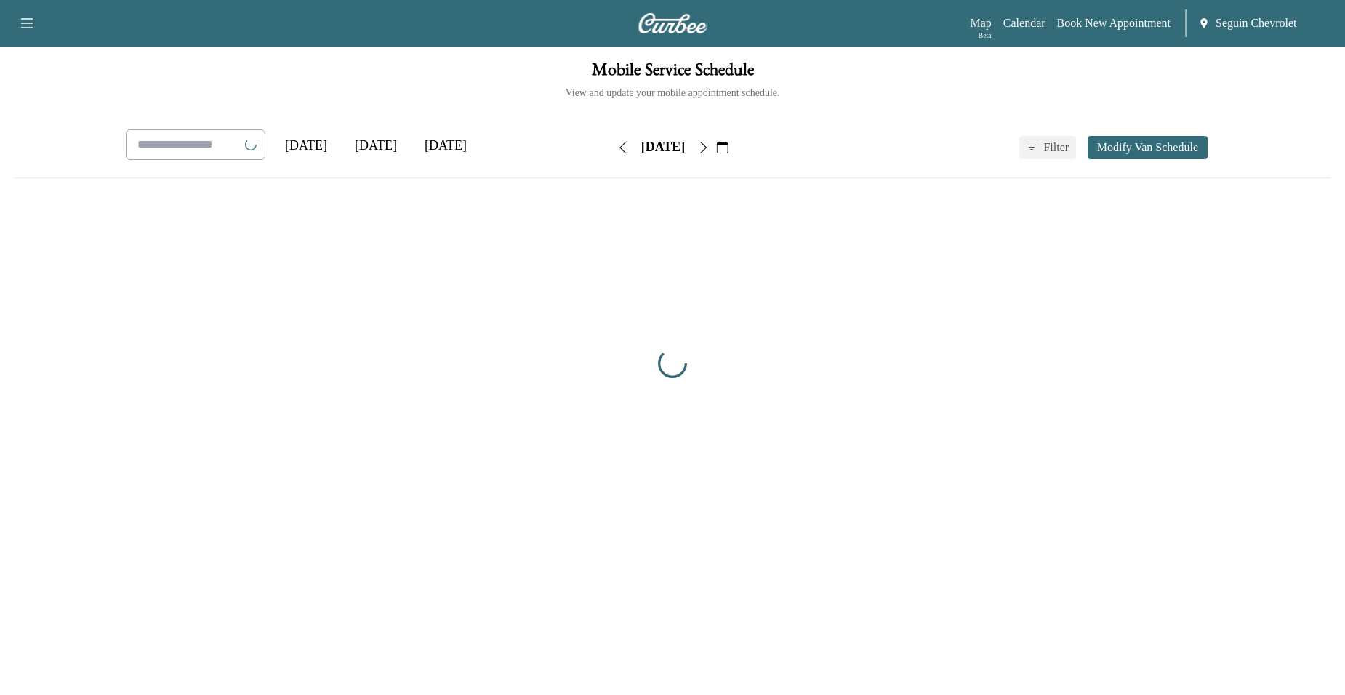
click at [709, 145] on icon "button" at bounding box center [703, 148] width 12 height 12
